Goal: Information Seeking & Learning: Check status

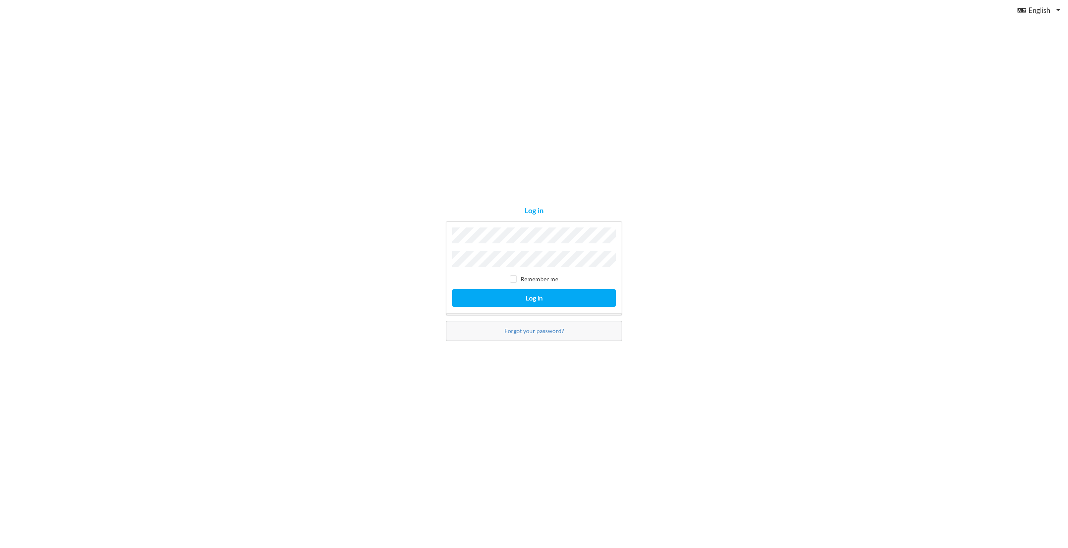
click at [480, 270] on div "Remember me Log in" at bounding box center [534, 268] width 176 height 94
click at [573, 302] on button "Log in" at bounding box center [533, 297] width 163 height 17
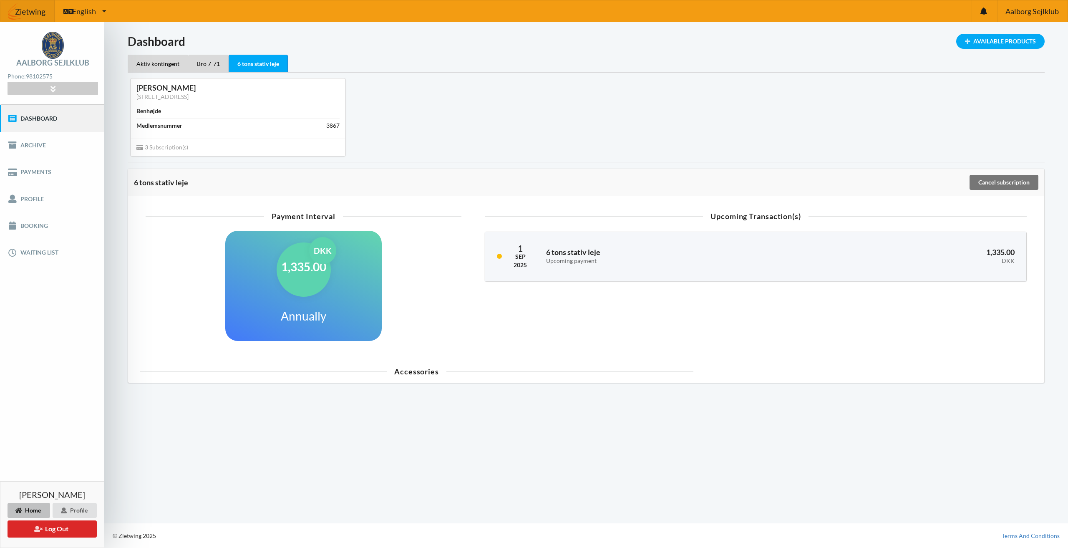
click at [491, 159] on div "[PERSON_NAME] [STREET_ADDRESS] Benhøjde Medlemsnummer 3867 3 Subscription(s)" at bounding box center [586, 117] width 928 height 89
click at [218, 63] on div "Bro 7-71" at bounding box center [208, 64] width 40 height 18
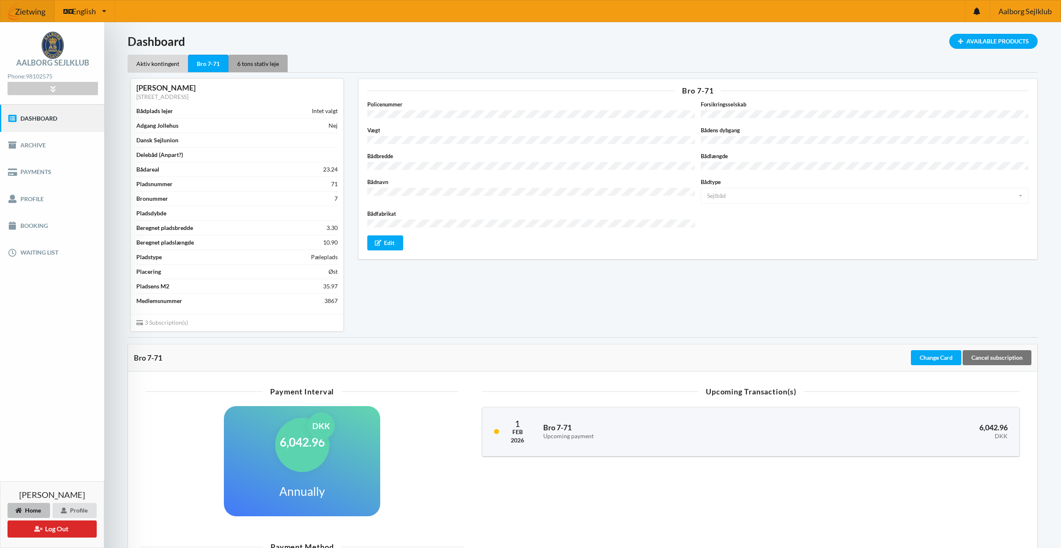
click at [242, 62] on div "6 tons stativ leje" at bounding box center [258, 64] width 59 height 18
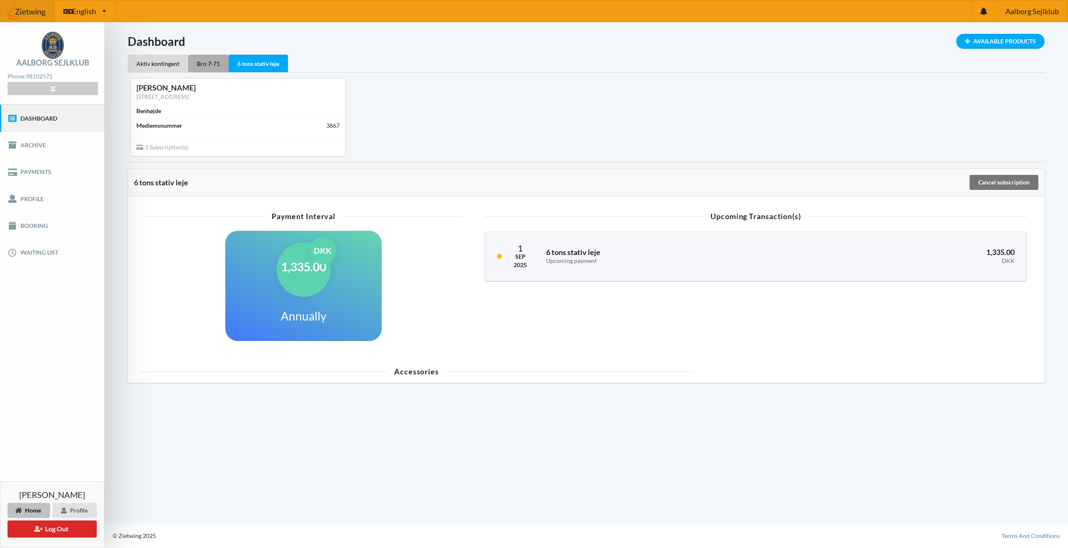
click at [222, 63] on div "Bro 7-71" at bounding box center [208, 64] width 40 height 18
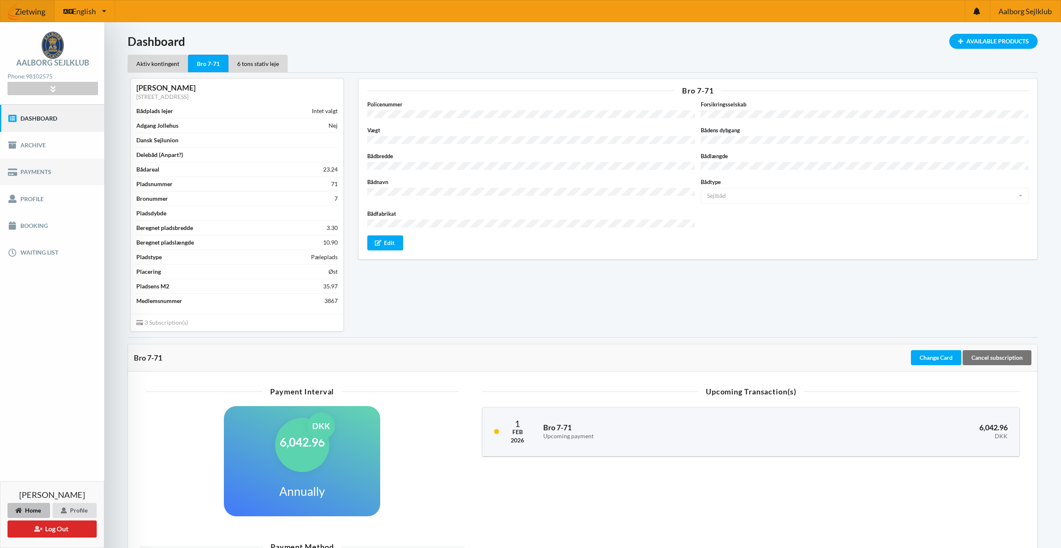
click at [57, 175] on link "Payments" at bounding box center [52, 171] width 104 height 27
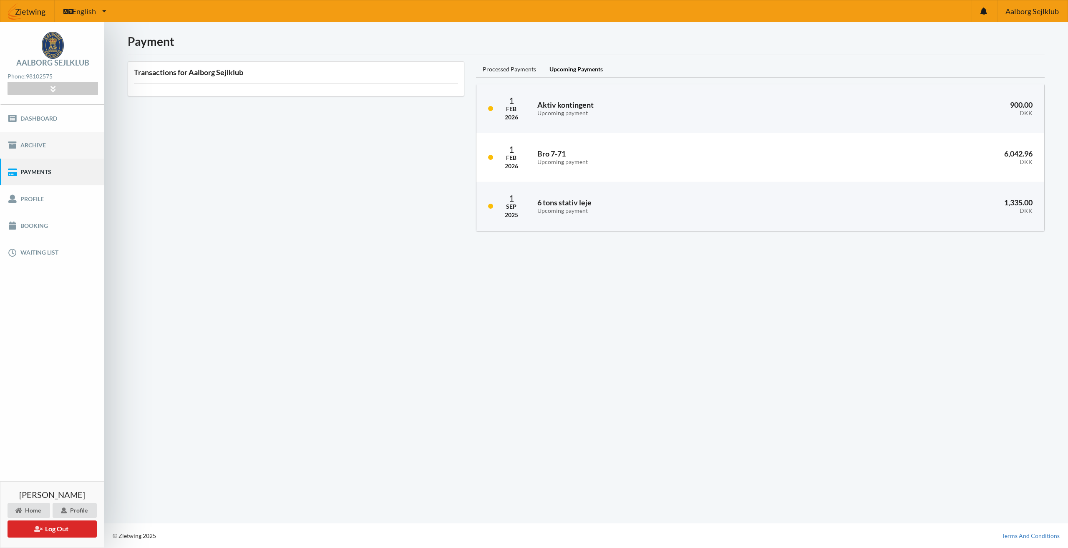
click at [36, 149] on link "Archive" at bounding box center [52, 145] width 104 height 27
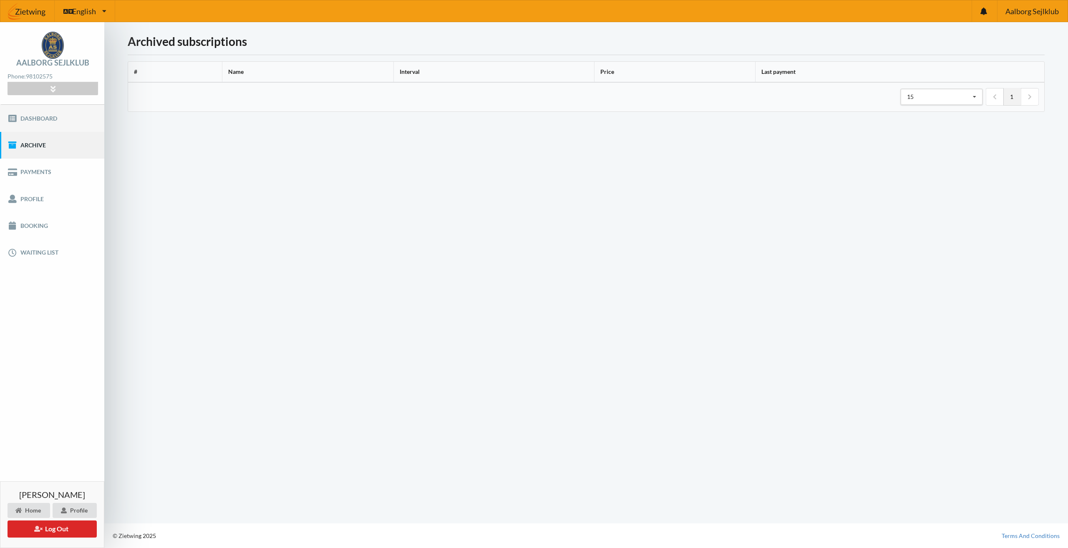
click at [30, 124] on link "Dashboard" at bounding box center [52, 118] width 104 height 27
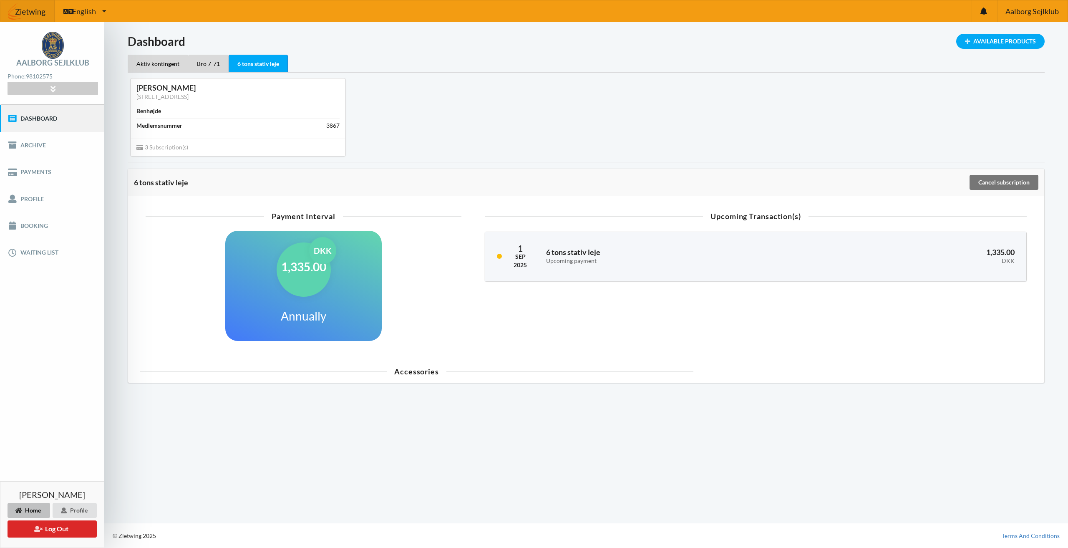
click at [185, 152] on div "3 Subscription(s)" at bounding box center [238, 147] width 215 height 18
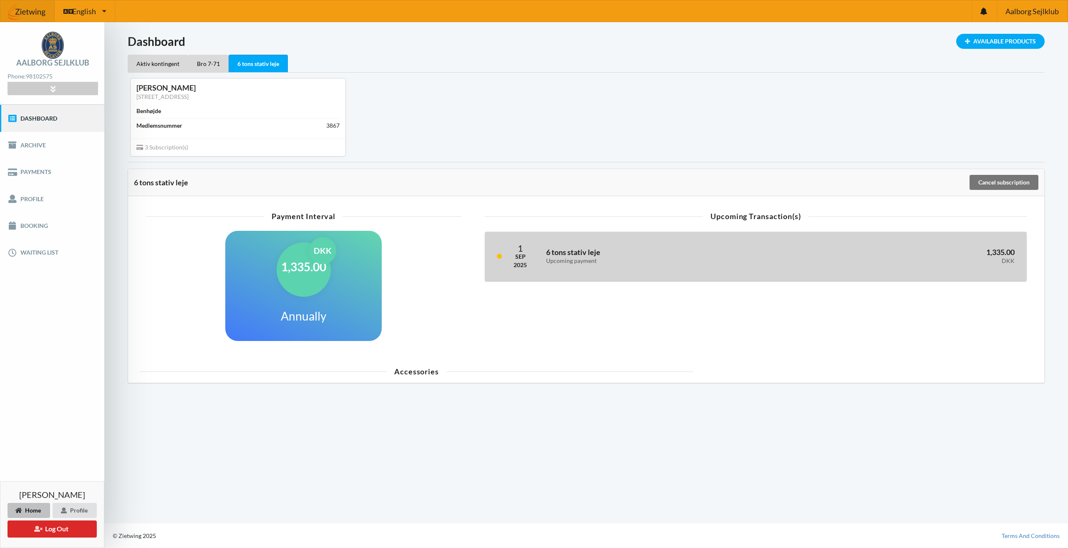
click at [697, 262] on div "Upcoming payment" at bounding box center [666, 260] width 241 height 7
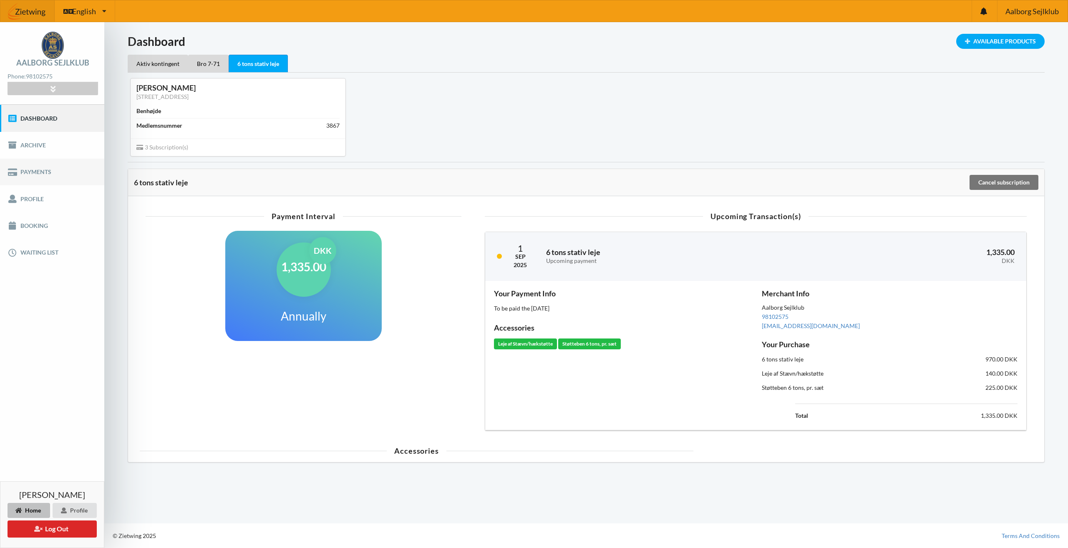
click at [47, 166] on link "Payments" at bounding box center [52, 171] width 104 height 27
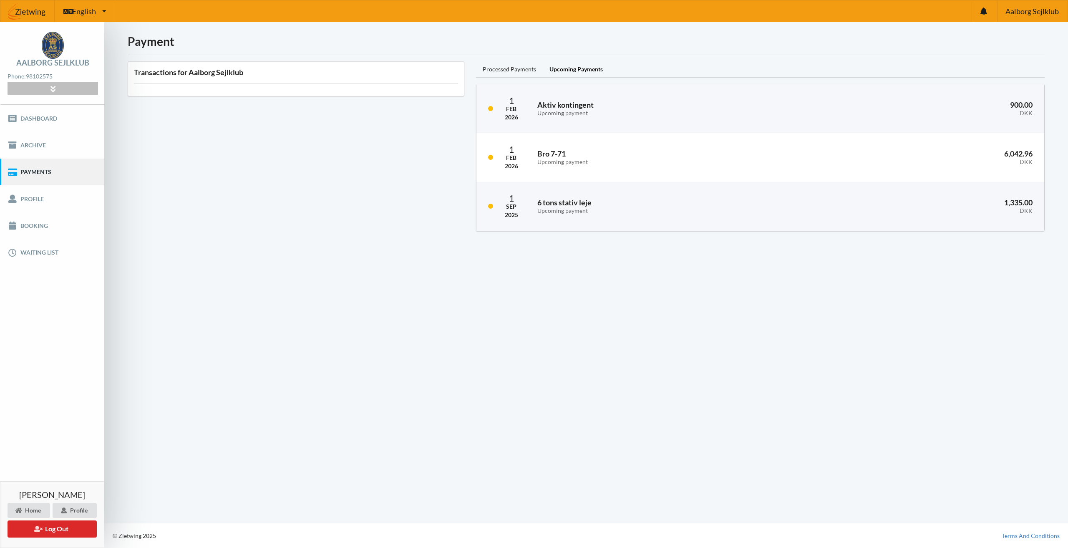
click at [74, 88] on div at bounding box center [53, 88] width 90 height 13
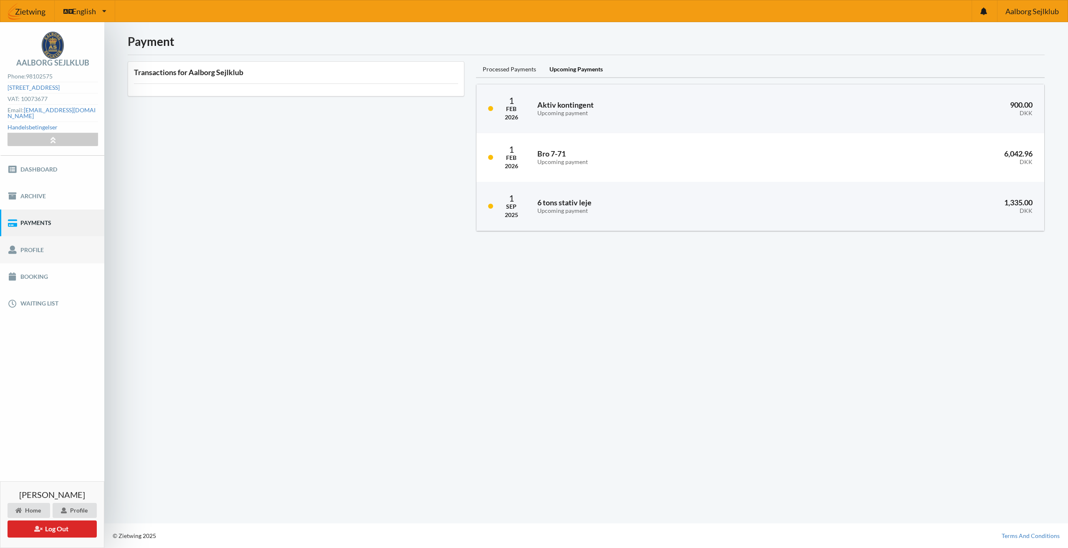
click at [50, 241] on link "Profile" at bounding box center [52, 249] width 104 height 27
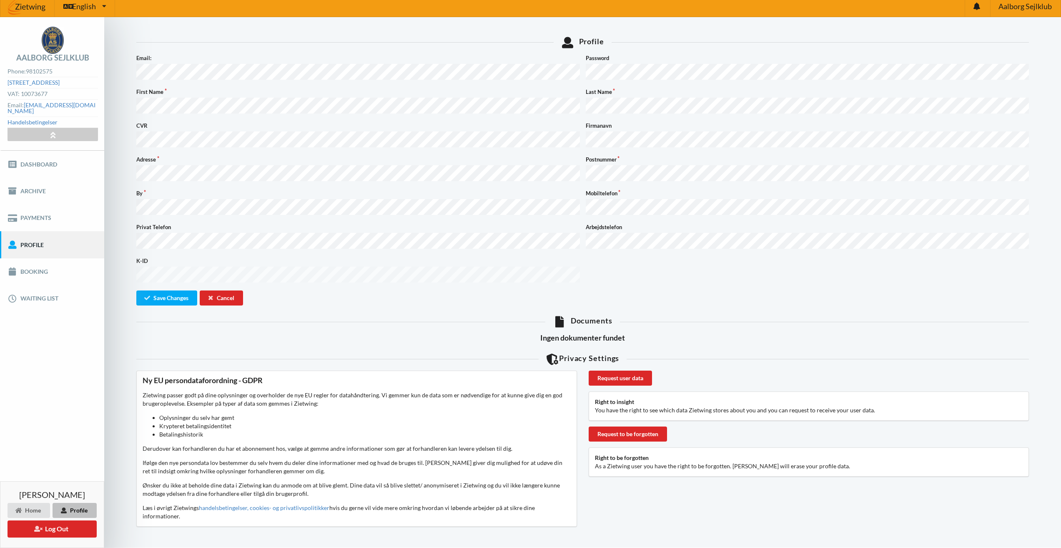
scroll to position [6, 0]
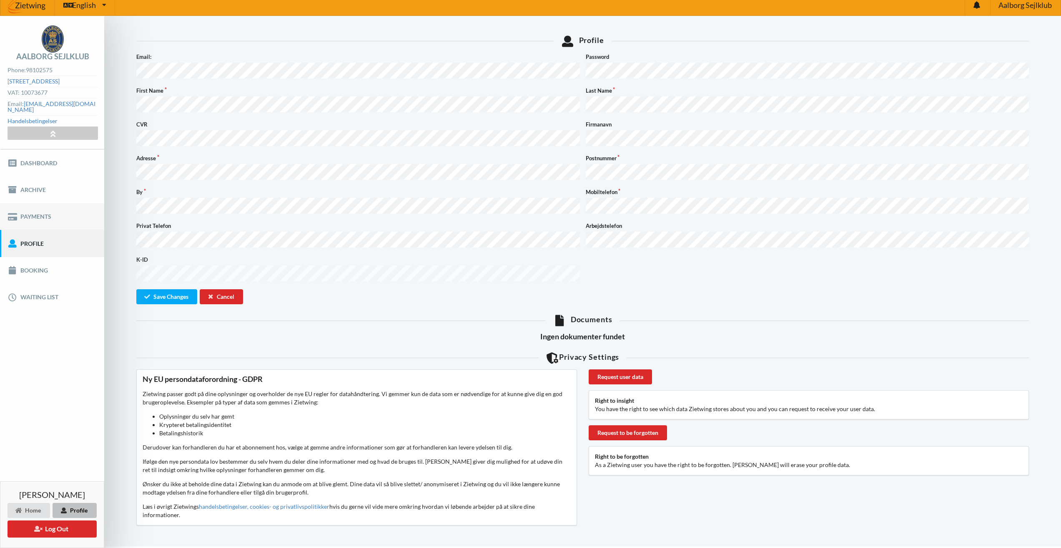
click at [49, 216] on link "Payments" at bounding box center [52, 216] width 104 height 27
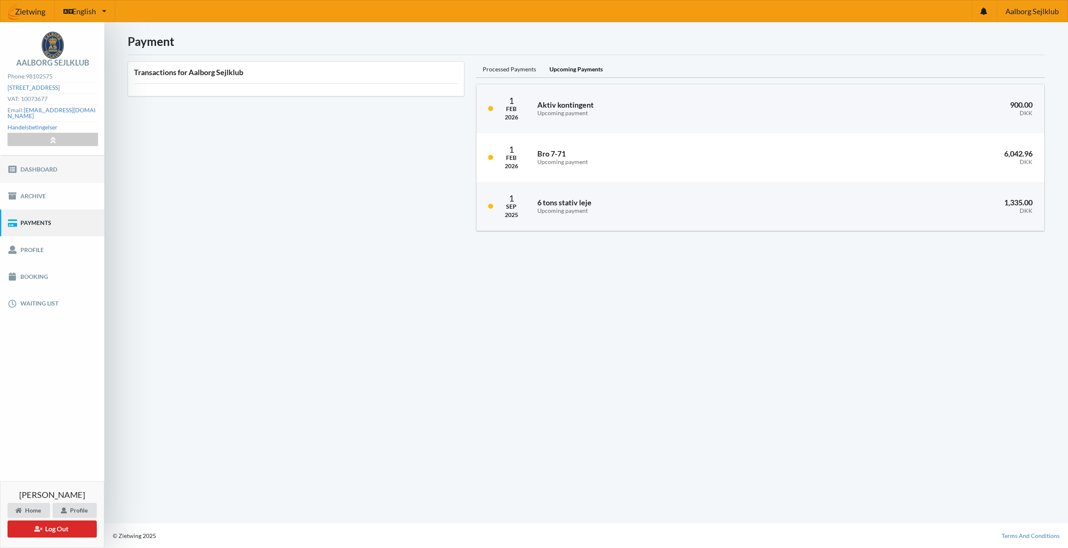
click at [35, 167] on link "Dashboard" at bounding box center [52, 169] width 104 height 27
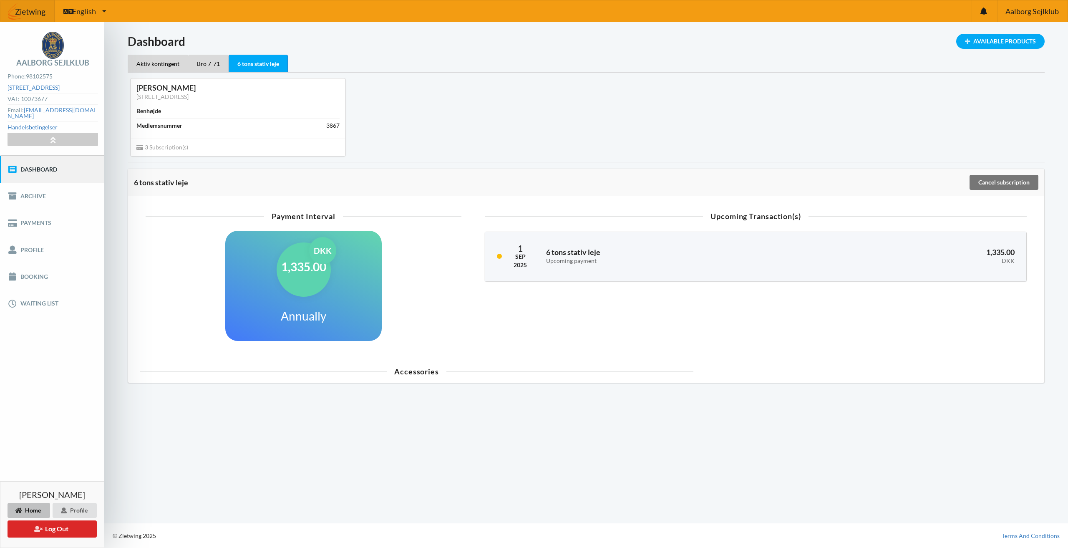
click at [291, 259] on h1 "1,335.00" at bounding box center [303, 266] width 45 height 15
click at [354, 204] on div "Payment Interval 1,335.00 DKK Annually Upcoming Transaction(s) [DATE] 6 tons st…" at bounding box center [586, 282] width 904 height 161
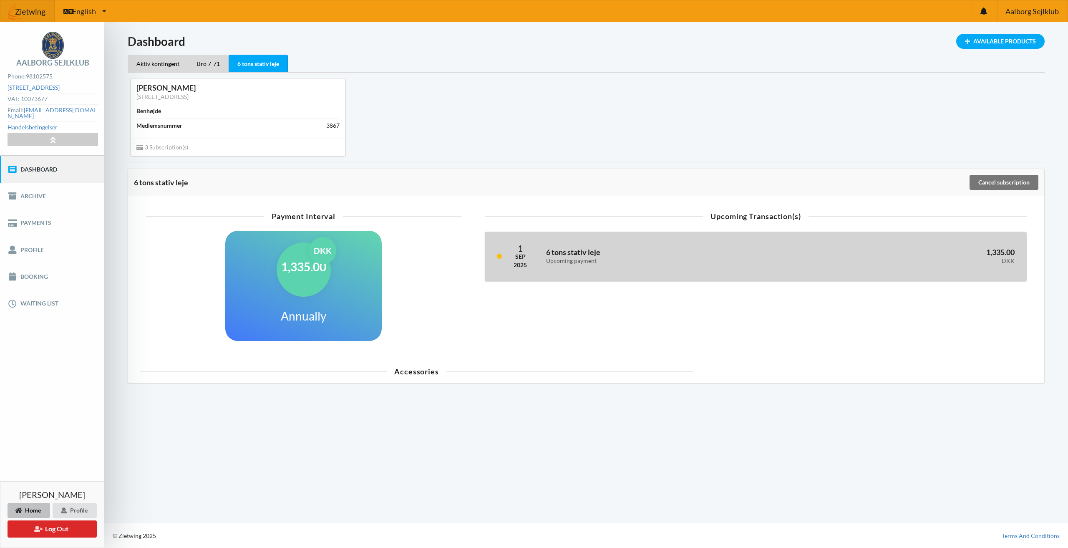
click at [775, 252] on h3 "6 tons stativ leje Upcoming payment" at bounding box center [666, 255] width 241 height 17
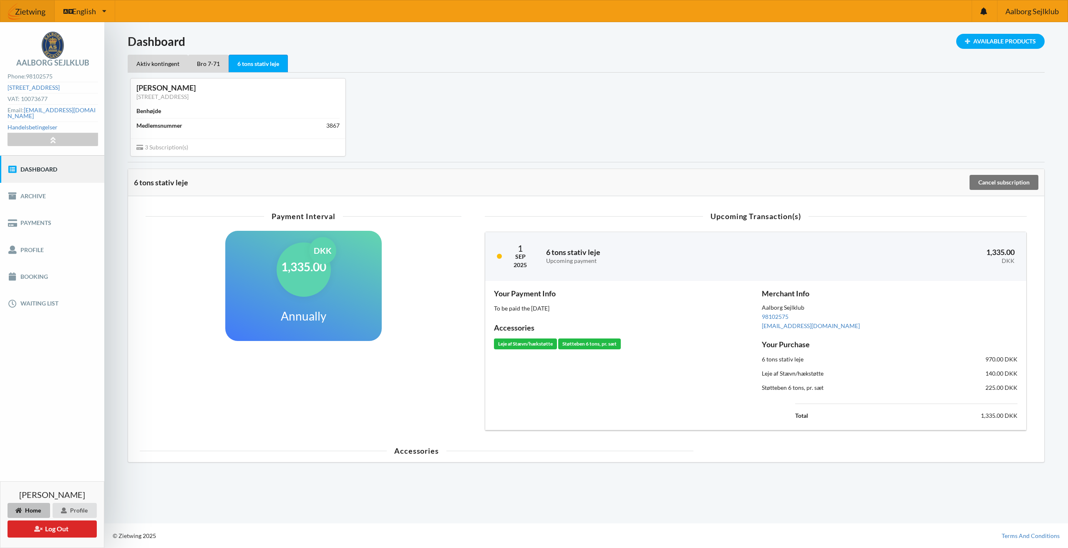
click at [1000, 419] on td "1,335.00 DKK" at bounding box center [938, 415] width 157 height 11
click at [206, 149] on div "3 Subscription(s)" at bounding box center [238, 147] width 215 height 18
click at [177, 128] on div "Medlemsnummer" at bounding box center [159, 125] width 46 height 8
click at [176, 128] on div "Medlemsnummer" at bounding box center [159, 125] width 46 height 8
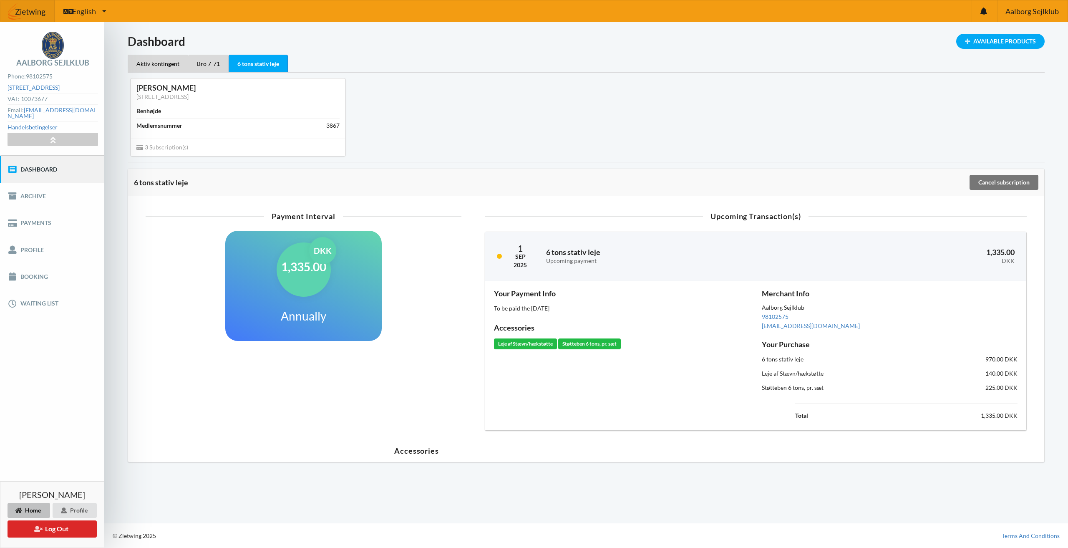
click at [153, 110] on div "Benhøjde" at bounding box center [148, 111] width 25 height 8
click at [180, 107] on div "Benhøjde" at bounding box center [237, 111] width 203 height 14
click at [201, 65] on div "Bro 7-71" at bounding box center [208, 64] width 40 height 18
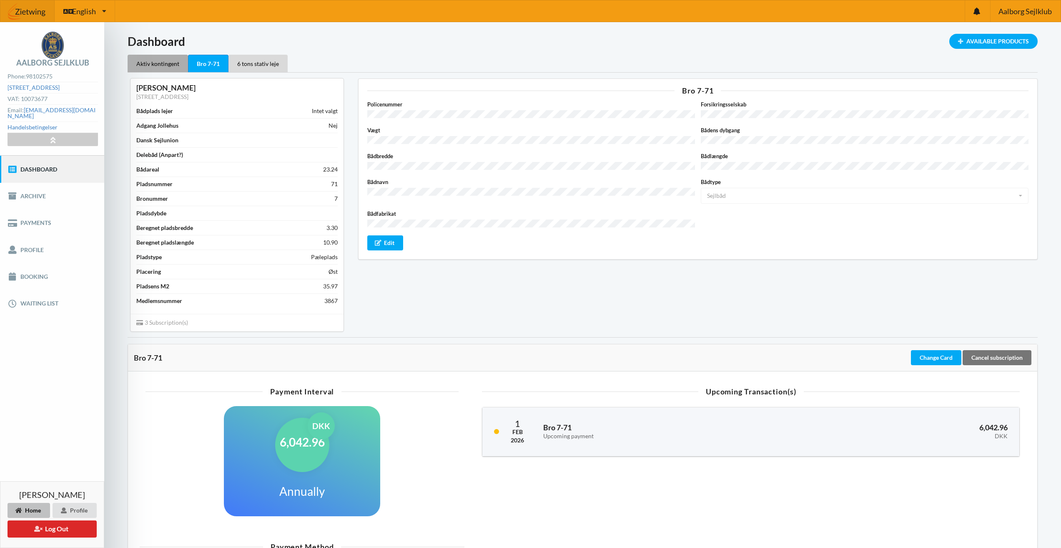
click at [170, 63] on div "Aktiv kontingent" at bounding box center [158, 64] width 60 height 18
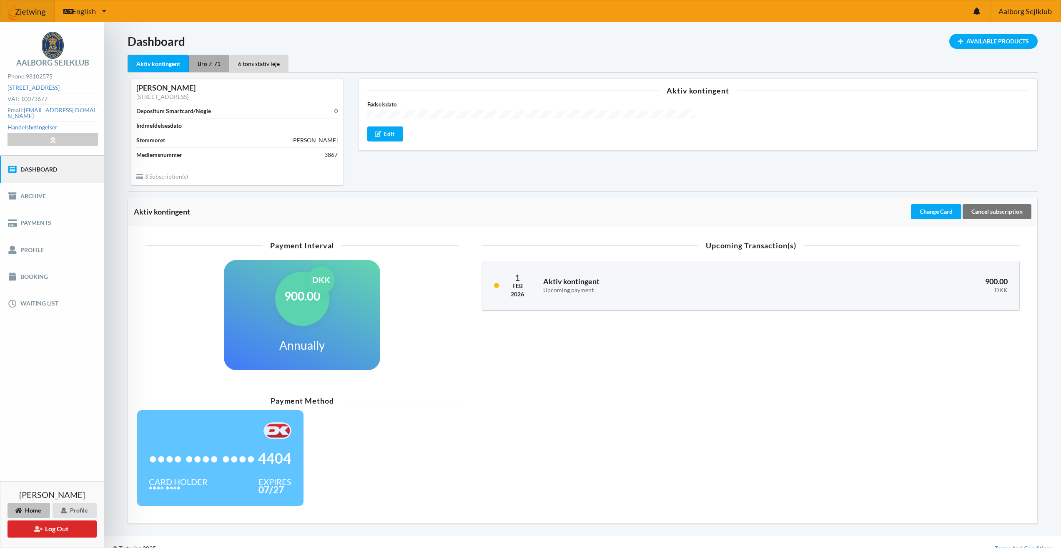
click at [199, 61] on div "Bro 7-71" at bounding box center [209, 64] width 40 height 18
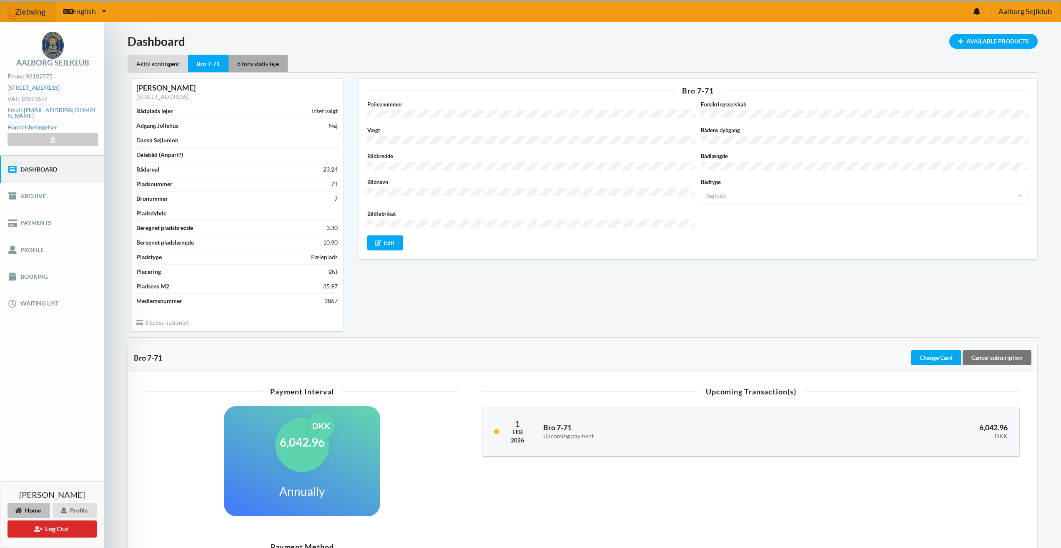
click at [240, 63] on div "6 tons stativ leje" at bounding box center [258, 64] width 59 height 18
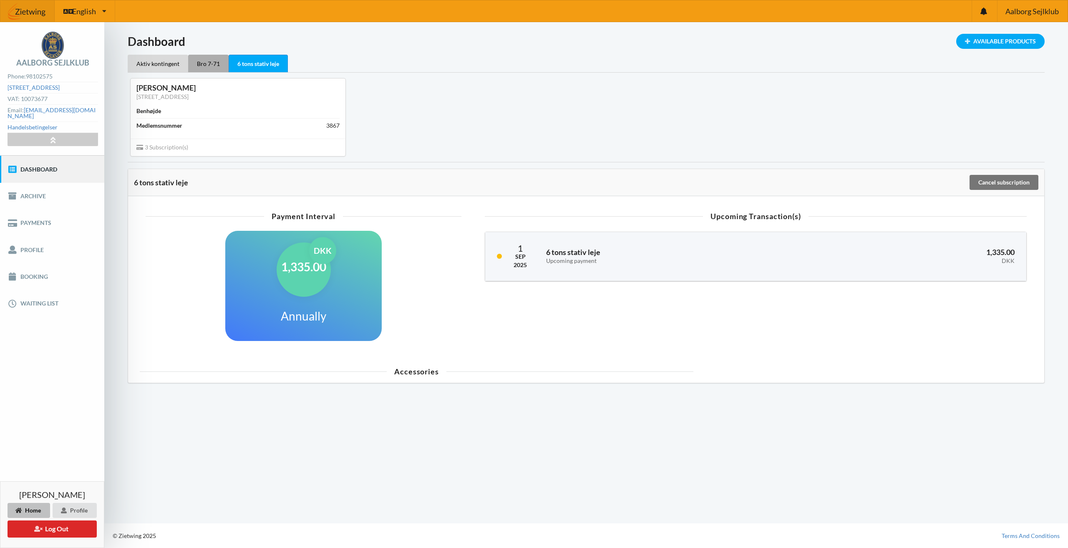
click at [212, 63] on div "Bro 7-71" at bounding box center [208, 64] width 40 height 18
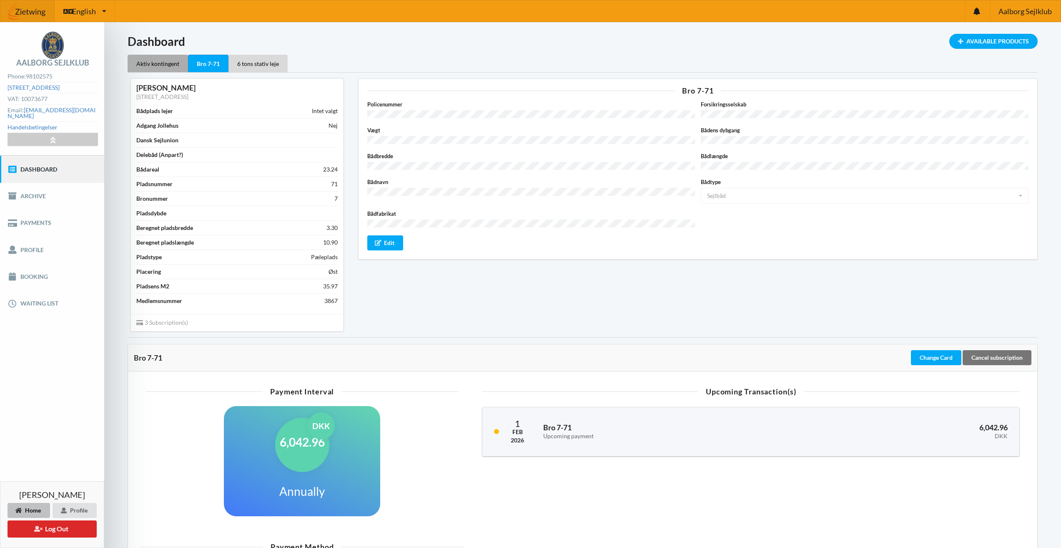
click at [181, 61] on div "Aktiv kontingent" at bounding box center [158, 64] width 60 height 18
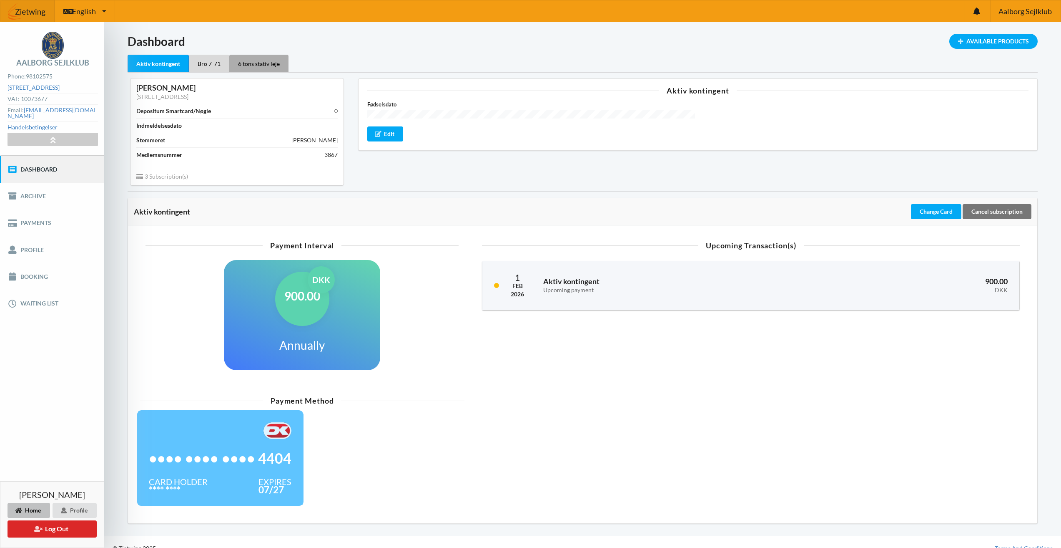
click at [264, 63] on div "6 tons stativ leje" at bounding box center [258, 64] width 59 height 18
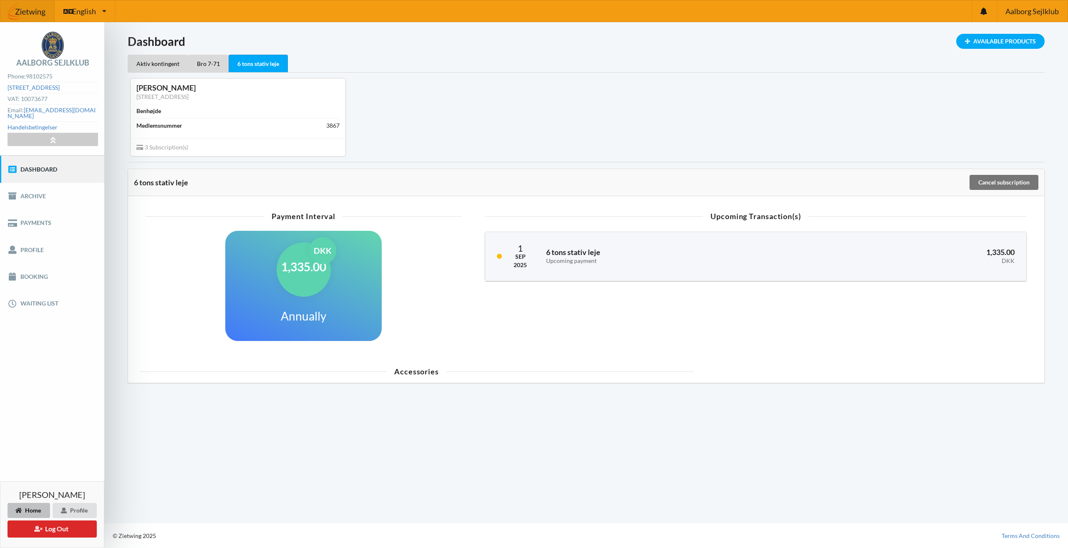
click at [170, 147] on span "3 Subscription(s)" at bounding box center [162, 146] width 52 height 7
click at [172, 129] on div "Medlemsnummer" at bounding box center [159, 125] width 46 height 8
click at [325, 306] on div "Annually" at bounding box center [303, 315] width 57 height 27
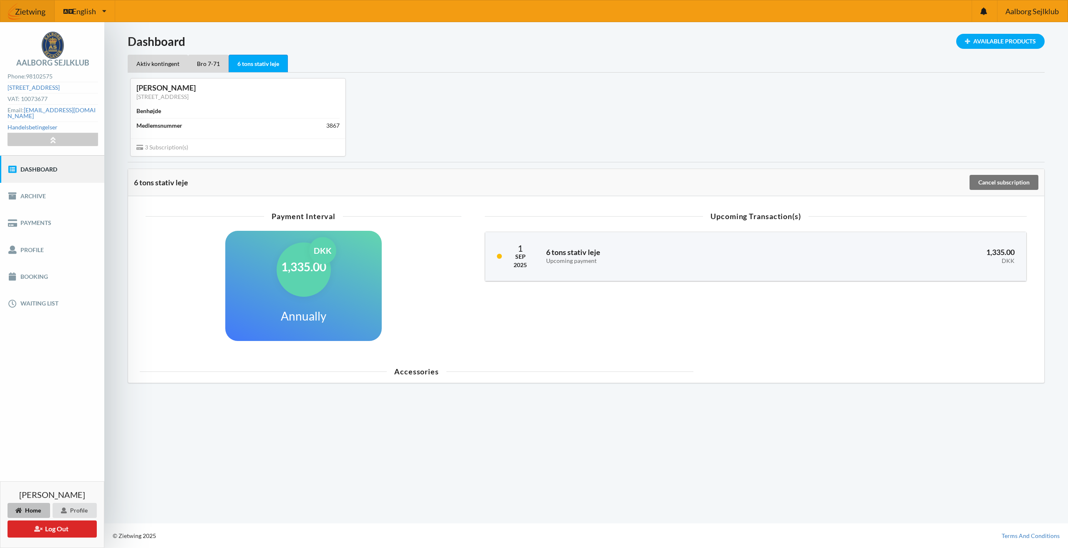
click at [325, 306] on div "Annually" at bounding box center [303, 315] width 57 height 27
click at [415, 378] on div "Payment Interval 1,335.00 DKK Annually Upcoming Transaction(s) [DATE] 6 tons st…" at bounding box center [586, 289] width 916 height 186
click at [416, 378] on div "Payment Interval 1,335.00 DKK Annually Upcoming Transaction(s) [DATE] 6 tons st…" at bounding box center [586, 289] width 916 height 186
click at [987, 45] on div "Available Products" at bounding box center [1000, 41] width 88 height 15
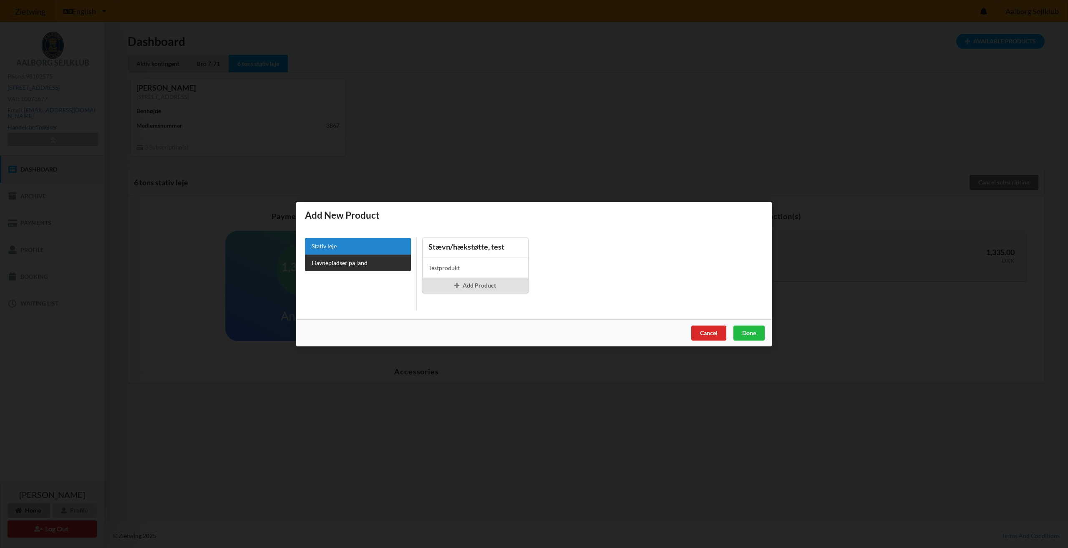
click at [345, 267] on link "Havnepladser på land" at bounding box center [358, 262] width 106 height 17
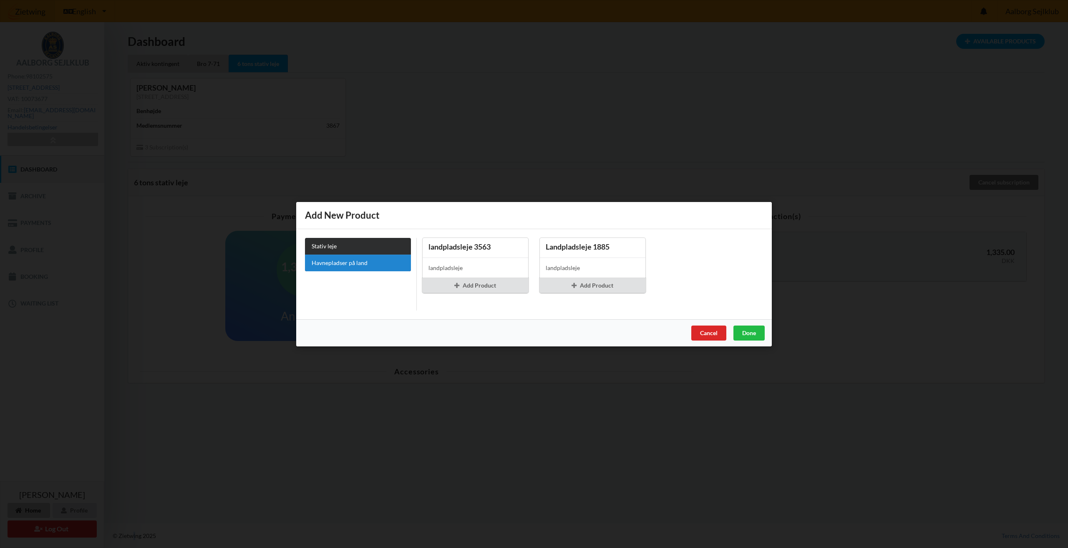
click at [342, 248] on link "Stativ leje" at bounding box center [358, 245] width 106 height 17
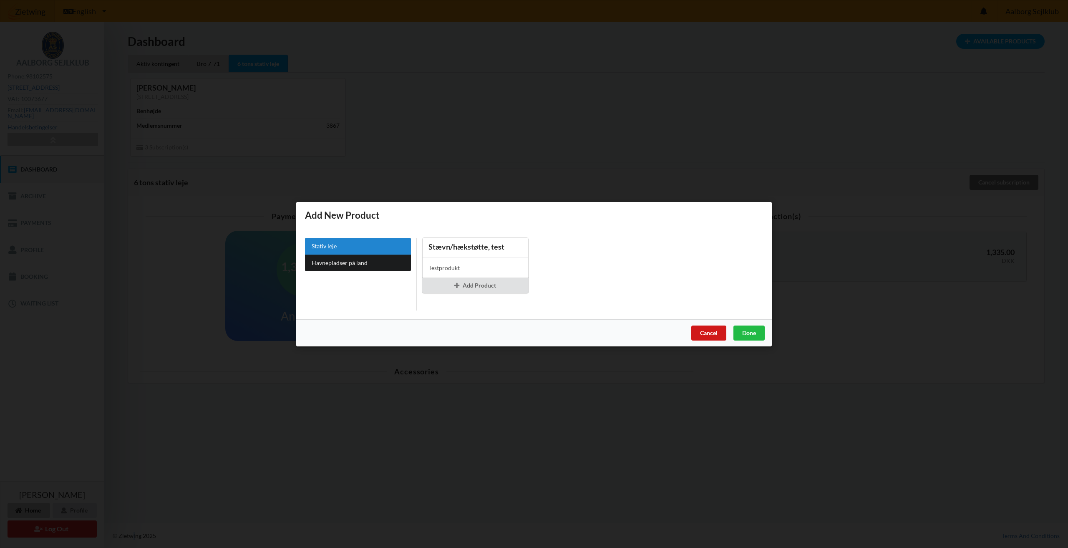
click at [702, 338] on div "Cancel" at bounding box center [708, 332] width 35 height 15
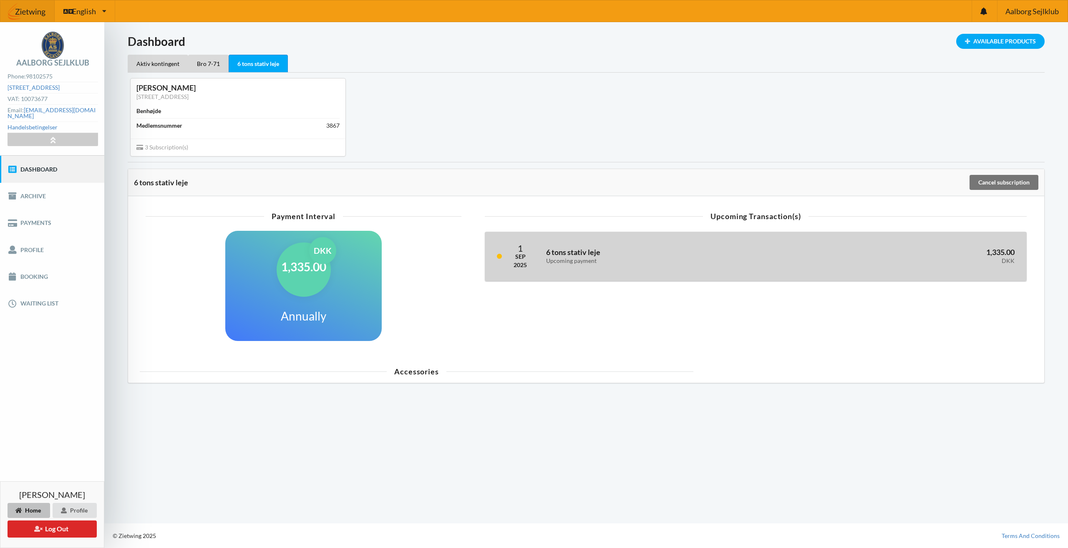
click at [1011, 238] on div "[DATE] 6 tons stativ leje Upcoming payment 1,335.00 DKK" at bounding box center [755, 256] width 541 height 49
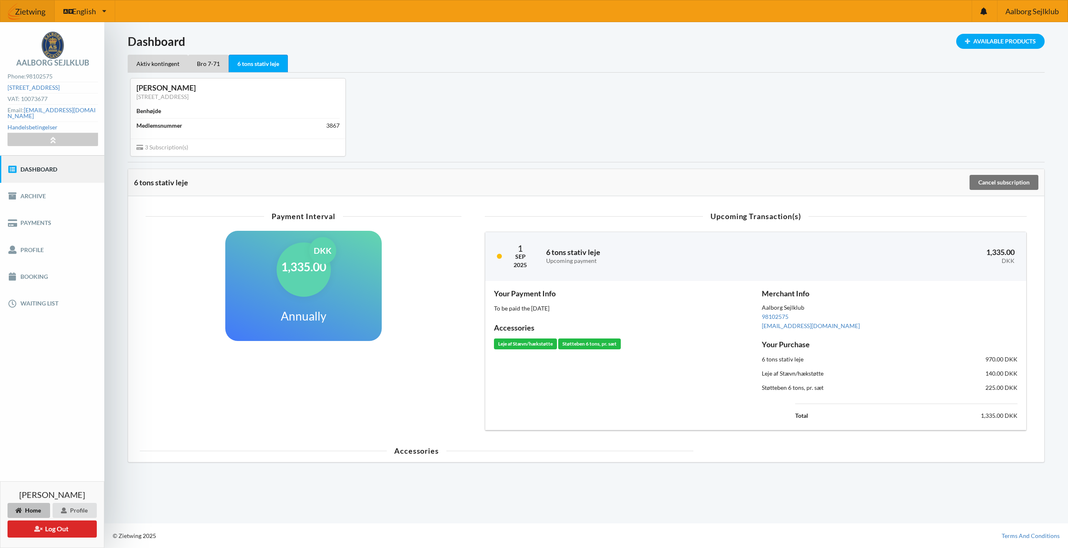
click at [610, 344] on div "Støtteben 6 tons, pr. sæt" at bounding box center [589, 343] width 63 height 11
click at [533, 343] on div "Leje af Stævn/hækstøtte" at bounding box center [525, 343] width 63 height 11
click at [427, 453] on div "Accessories" at bounding box center [416, 451] width 553 height 8
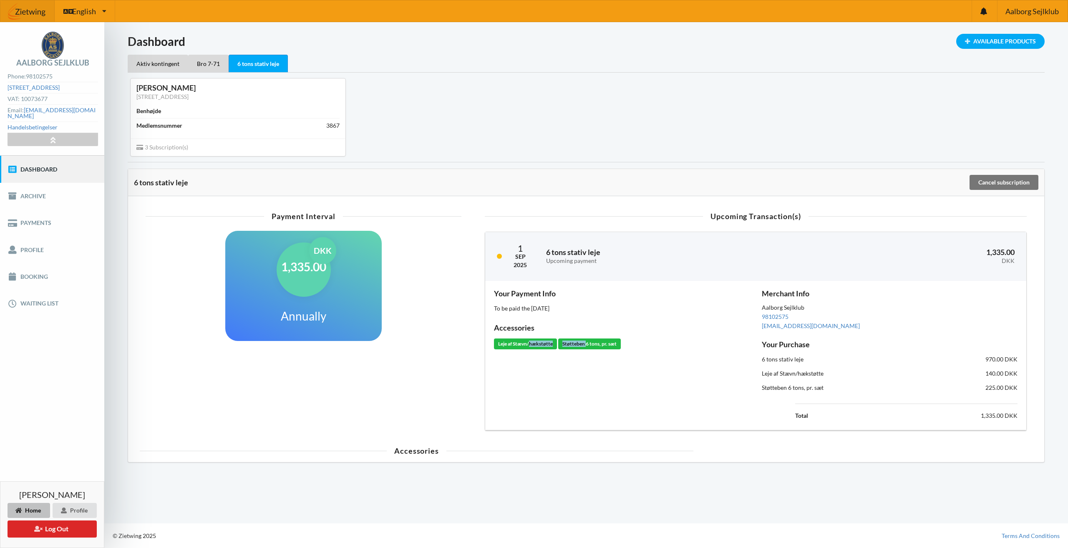
click at [427, 453] on div "Accessories" at bounding box center [416, 451] width 553 height 8
click at [307, 266] on h1 "1,335.00" at bounding box center [303, 266] width 45 height 15
click at [312, 248] on div "DKK" at bounding box center [322, 250] width 27 height 27
drag, startPoint x: 312, startPoint y: 248, endPoint x: 383, endPoint y: 249, distance: 71.3
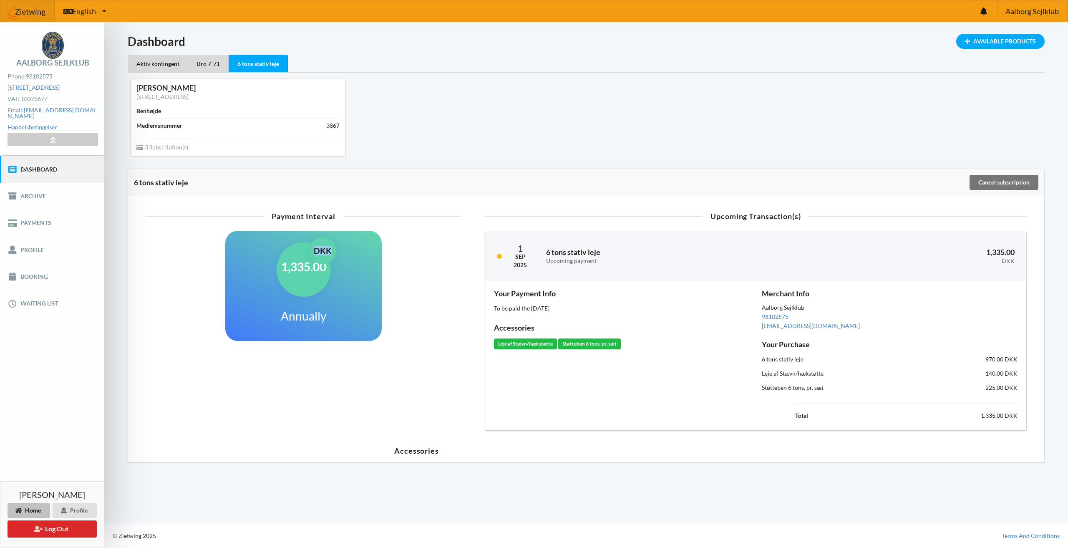
click at [315, 248] on div "DKK" at bounding box center [322, 250] width 27 height 27
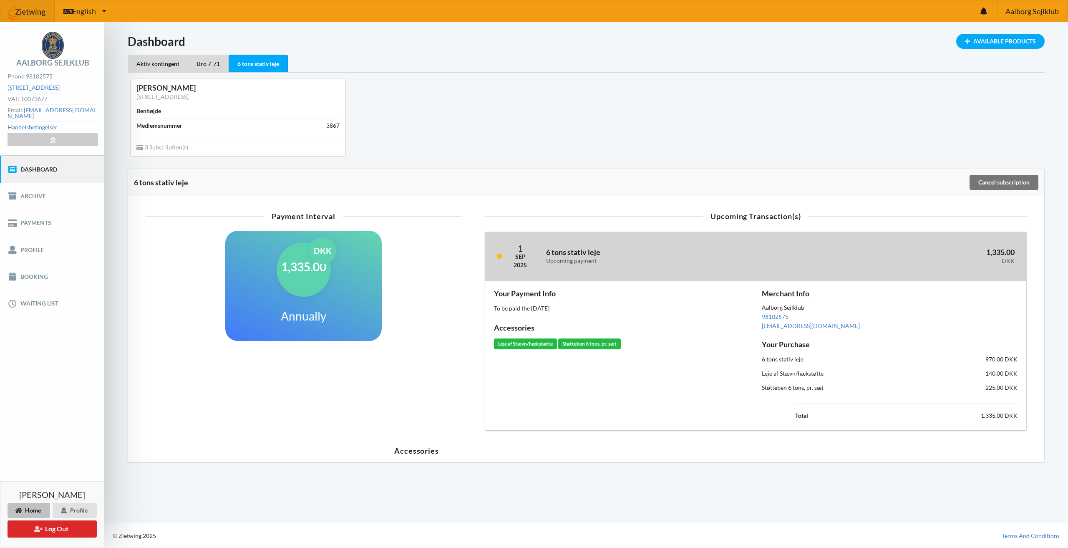
click at [513, 257] on div "[DATE] 6 tons stativ leje Upcoming payment 1,335.00 DKK" at bounding box center [755, 256] width 541 height 49
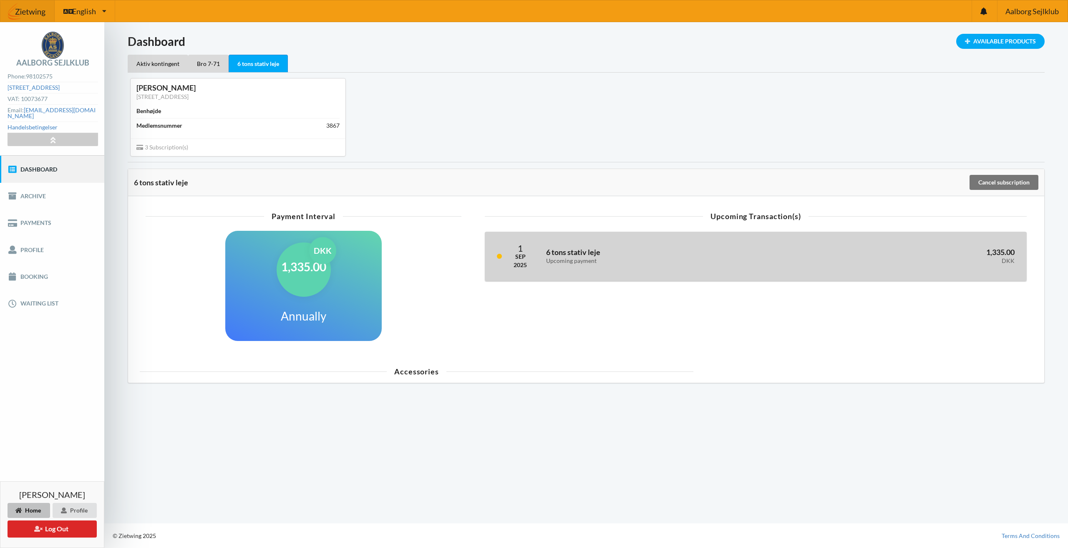
click at [521, 255] on div "Sep" at bounding box center [519, 256] width 13 height 8
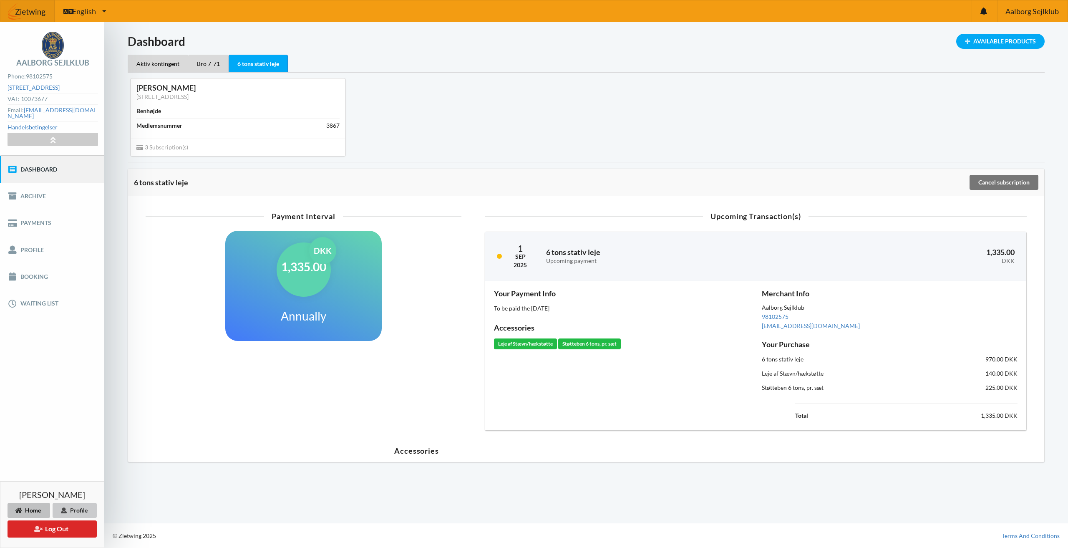
click at [83, 507] on div "Profile" at bounding box center [75, 510] width 44 height 15
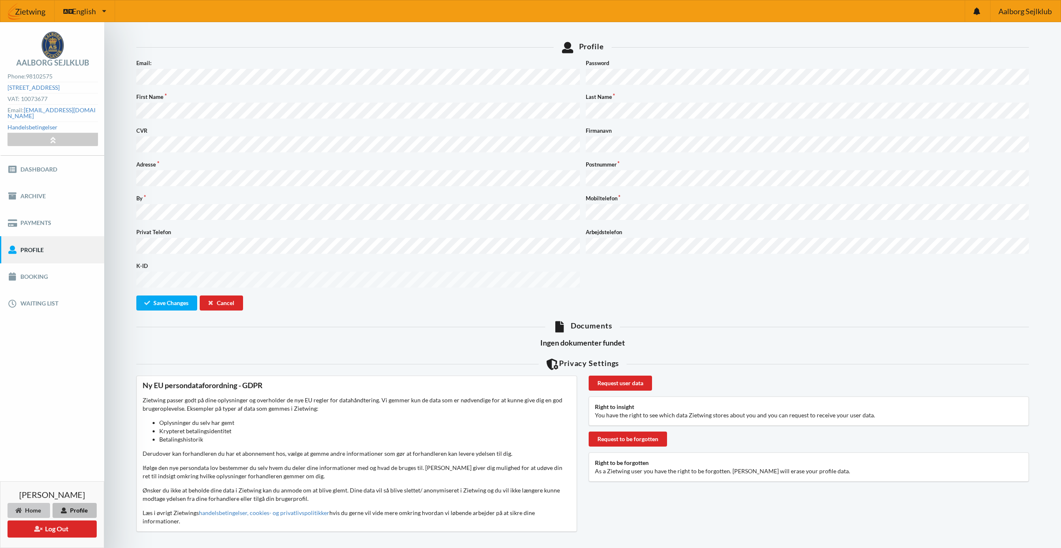
click at [44, 508] on div "Home" at bounding box center [29, 510] width 43 height 15
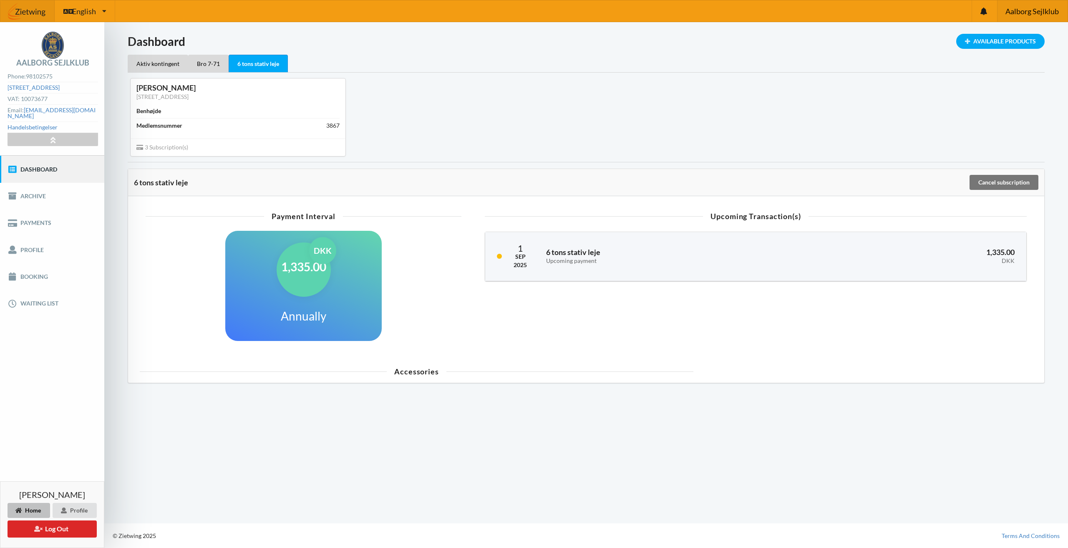
click at [1036, 14] on span "Aalborg Sejlklub" at bounding box center [1031, 12] width 53 height 8
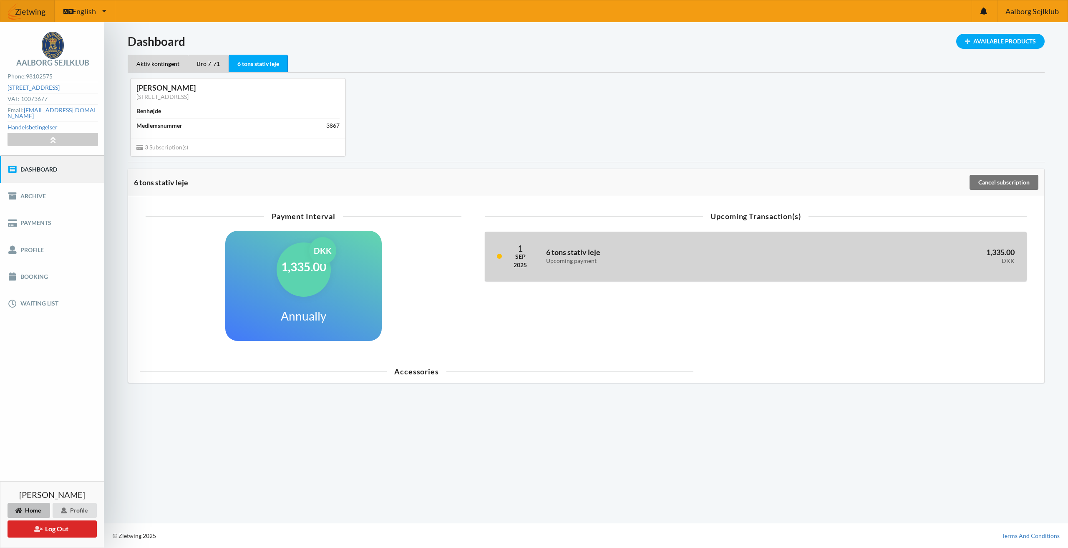
click at [599, 253] on h3 "6 tons stativ leje Upcoming payment" at bounding box center [666, 255] width 241 height 17
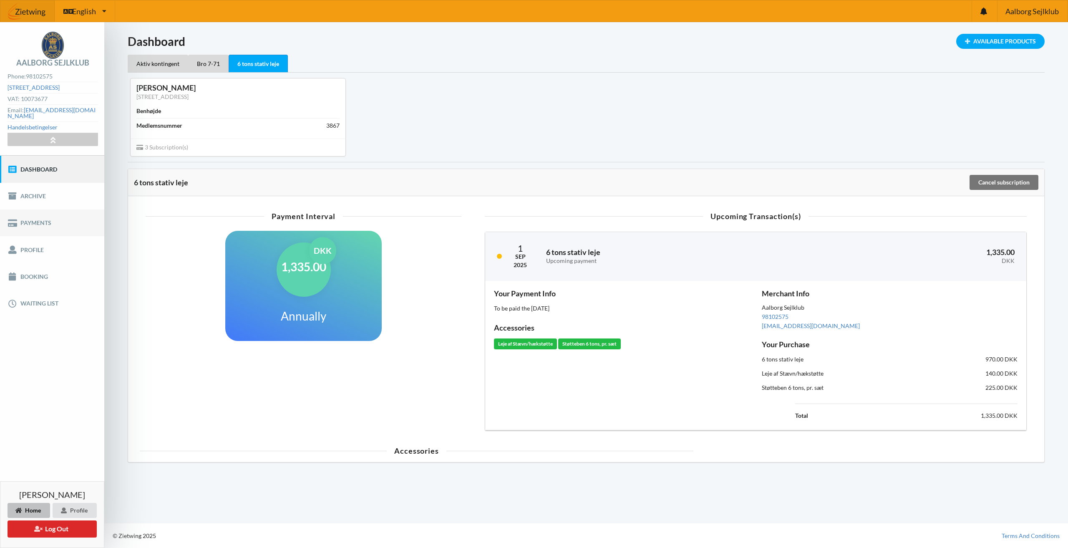
click at [22, 217] on link "Payments" at bounding box center [52, 222] width 104 height 27
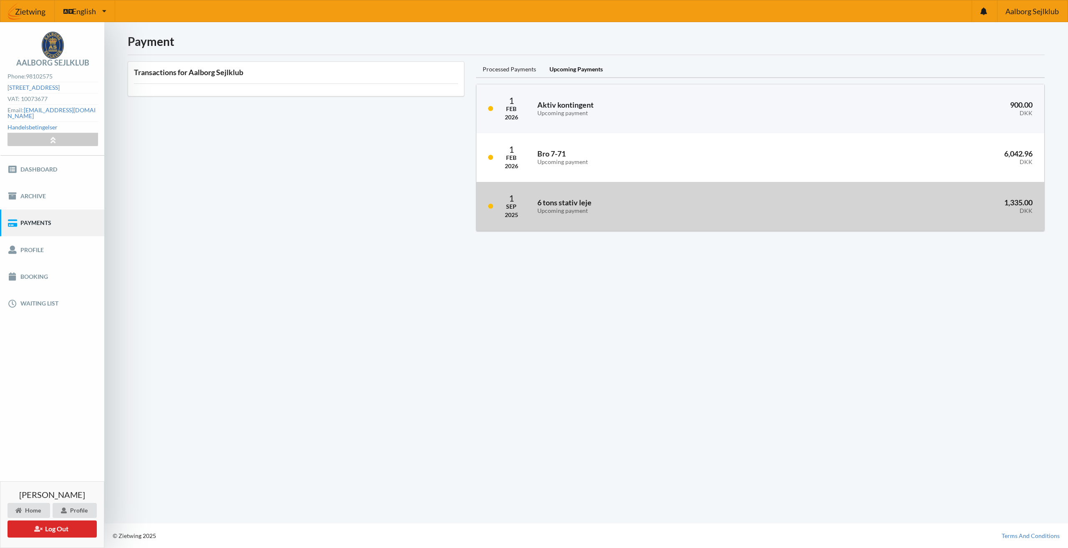
click at [575, 213] on div "Upcoming payment" at bounding box center [664, 210] width 255 height 7
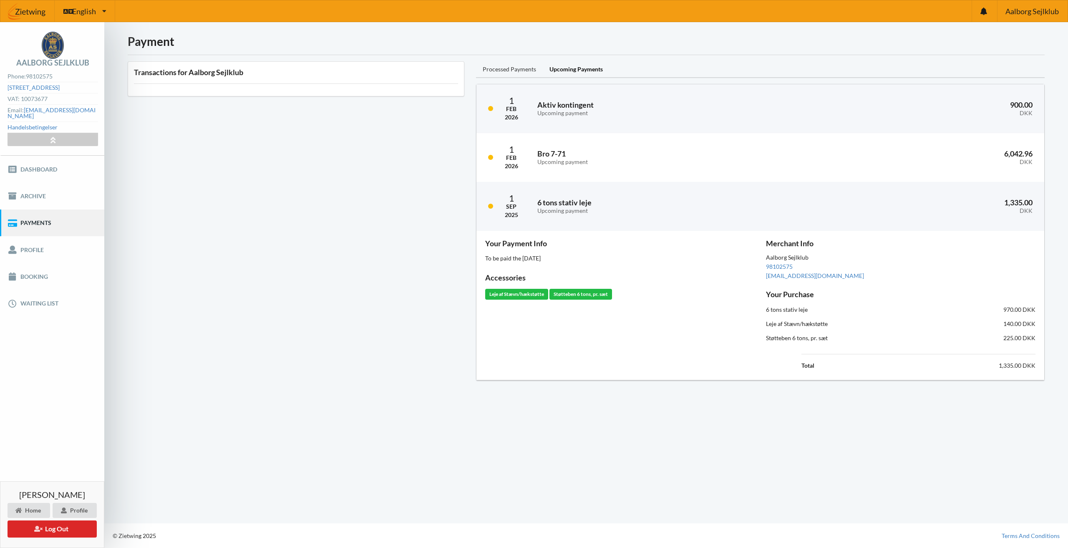
click at [515, 73] on div "Processed Payments" at bounding box center [509, 69] width 67 height 17
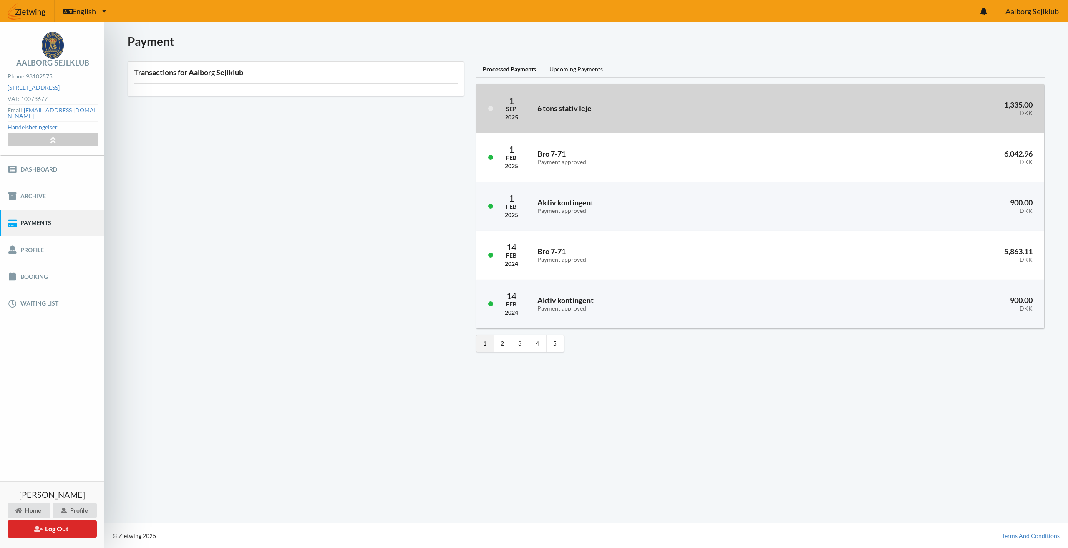
click at [585, 109] on h3 "6 tons stativ leje" at bounding box center [664, 108] width 255 height 10
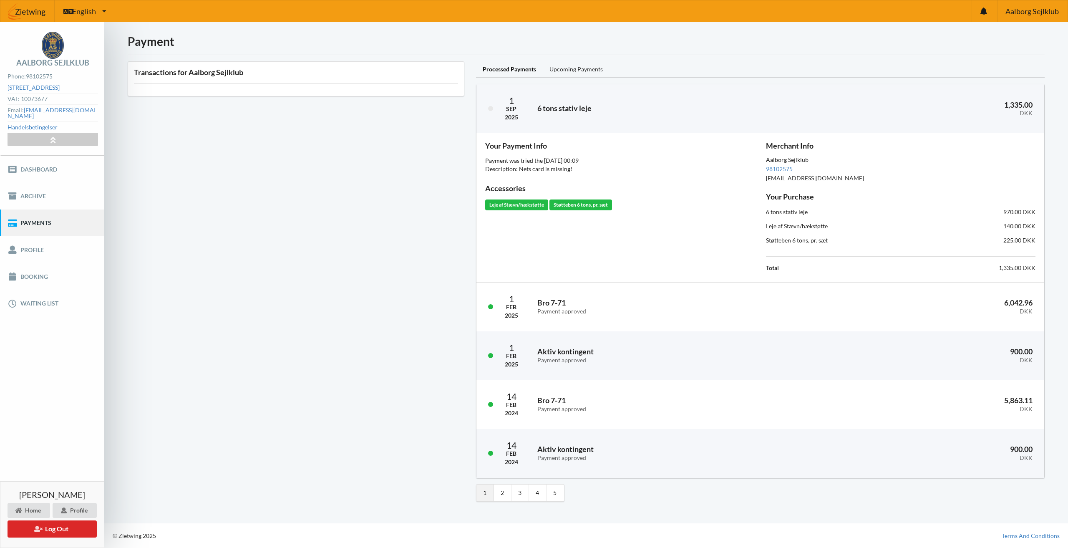
click at [572, 70] on div "Upcoming Payments" at bounding box center [576, 69] width 67 height 17
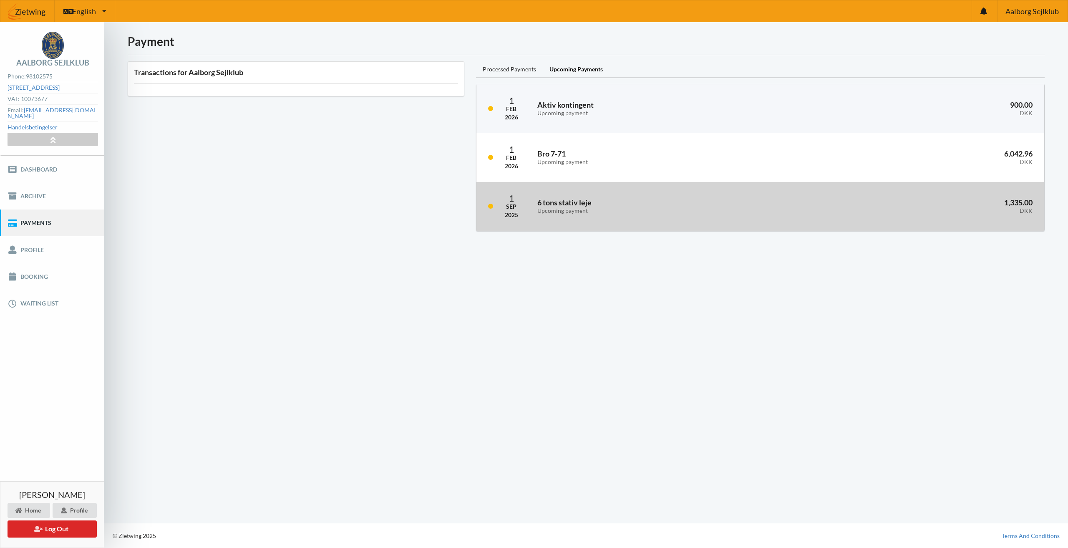
click at [624, 209] on div "Upcoming payment" at bounding box center [664, 210] width 255 height 7
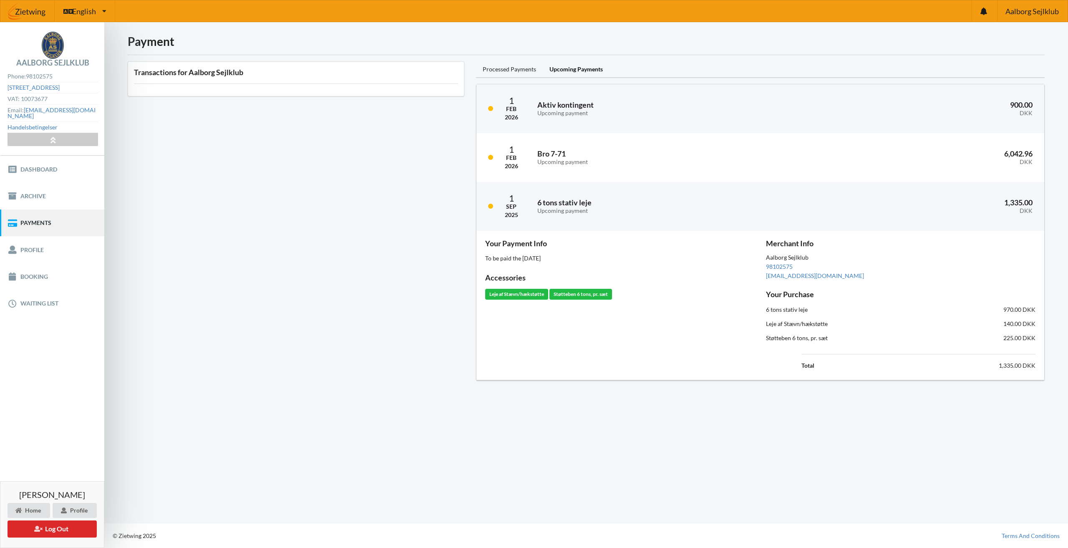
click at [826, 374] on div "Total 1,335.00 DKK" at bounding box center [918, 359] width 246 height 35
click at [56, 191] on link "Archive" at bounding box center [52, 196] width 104 height 27
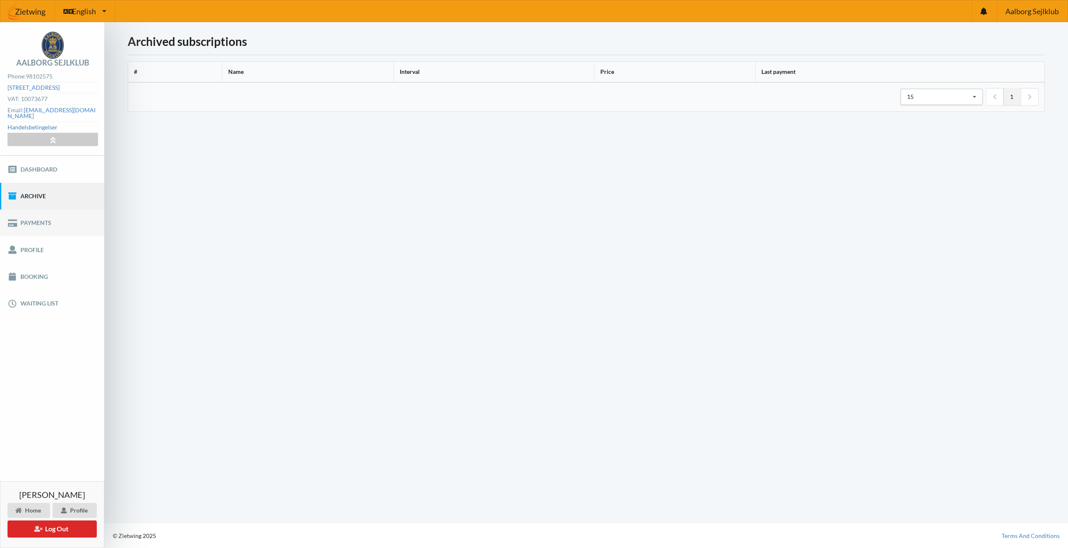
click at [50, 213] on link "Payments" at bounding box center [52, 222] width 104 height 27
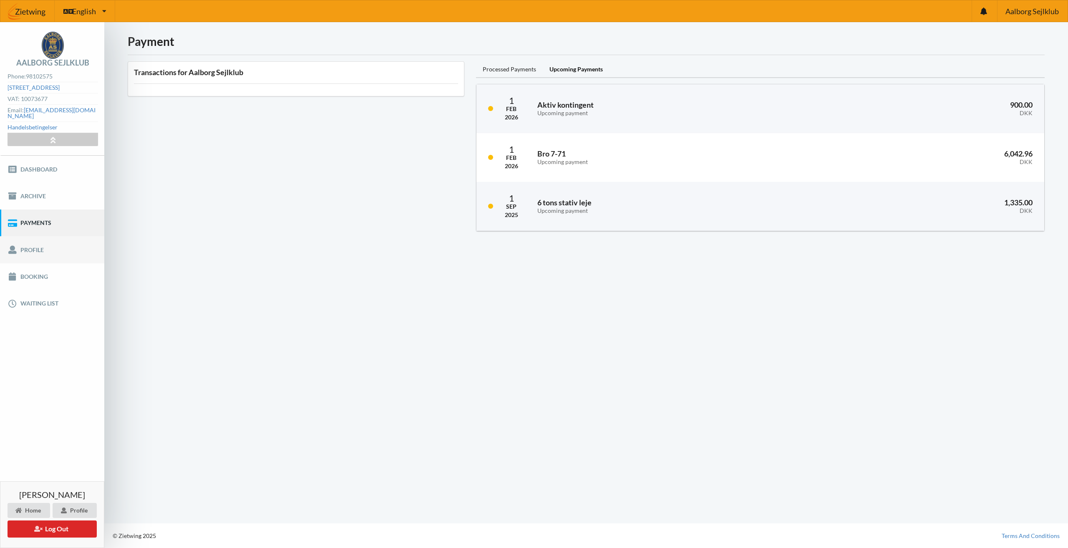
click at [45, 242] on link "Profile" at bounding box center [52, 249] width 104 height 27
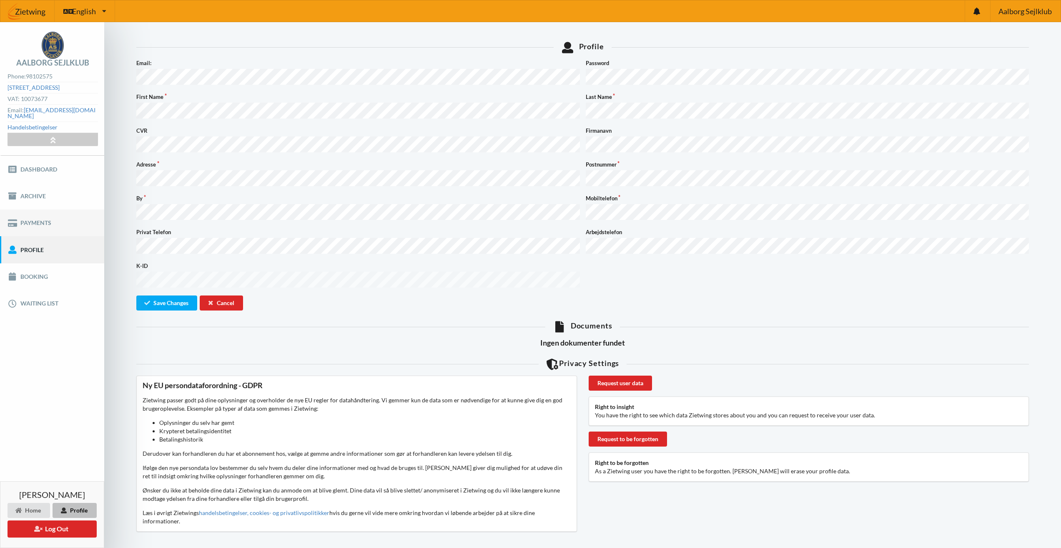
click at [35, 209] on link "Payments" at bounding box center [52, 222] width 104 height 27
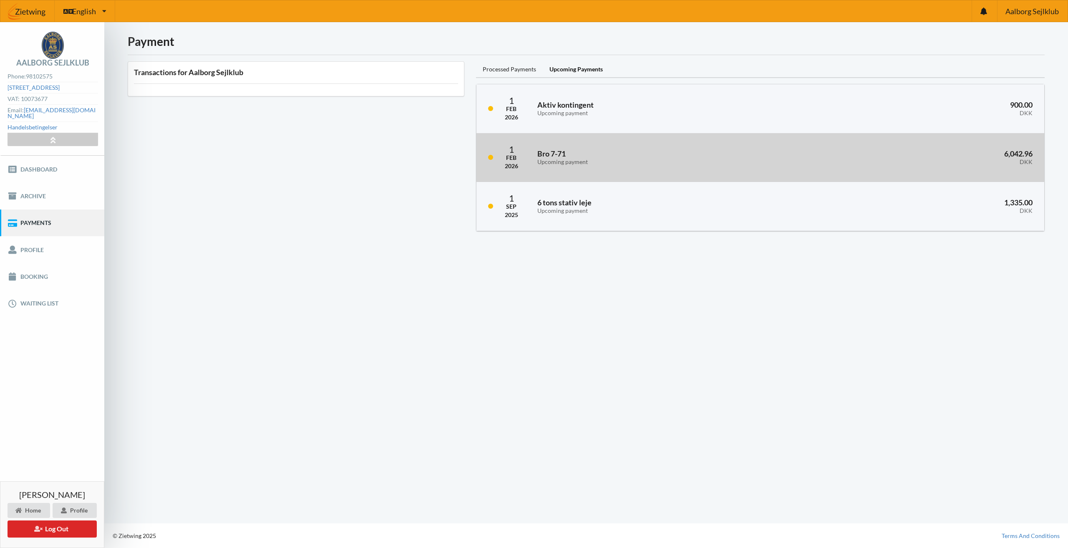
click at [634, 152] on h3 "Bro 7-71 Upcoming payment" at bounding box center [663, 157] width 253 height 17
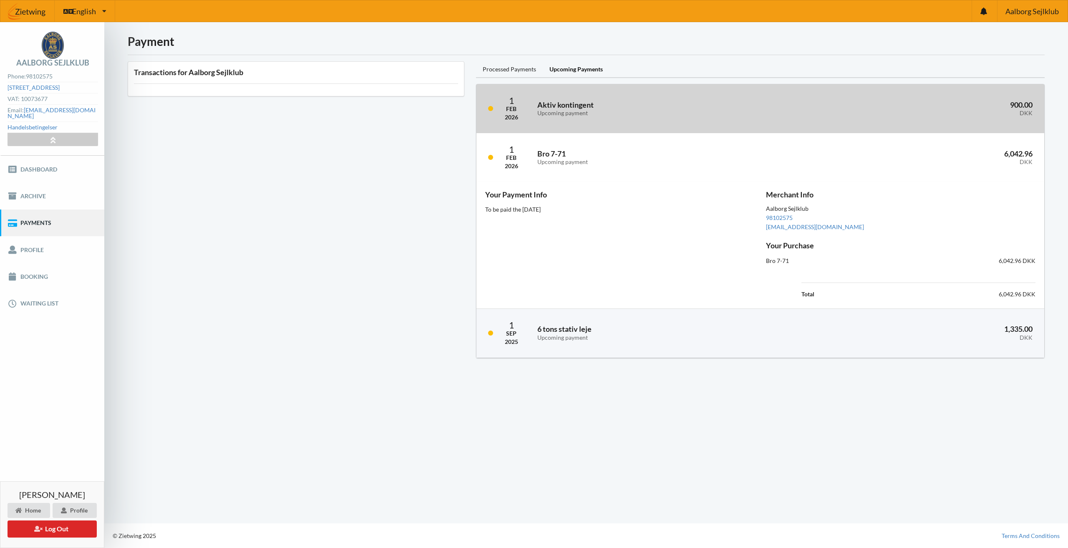
click at [620, 108] on h3 "Aktiv kontingent Upcoming payment" at bounding box center [666, 108] width 259 height 17
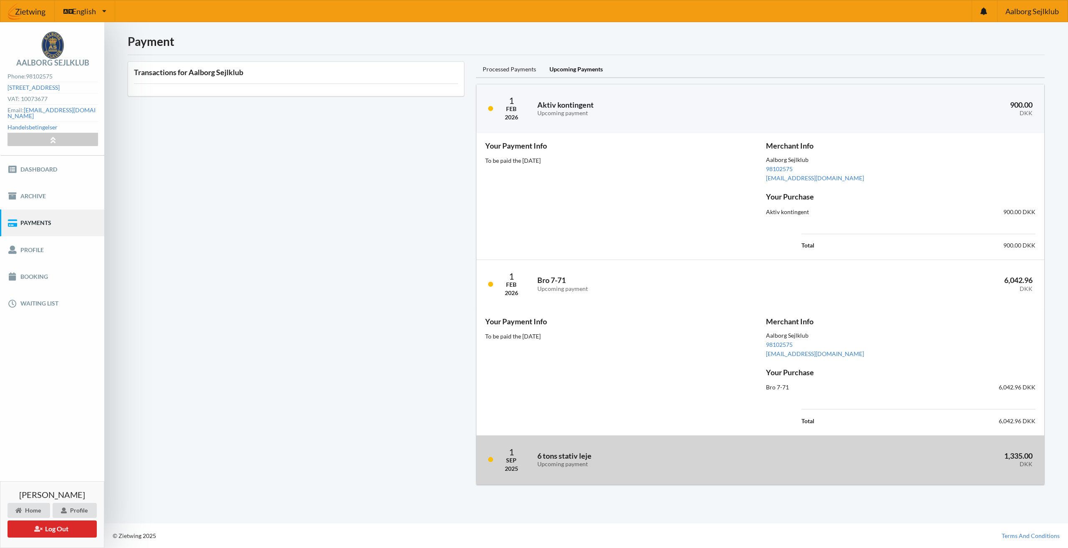
click at [629, 459] on h3 "6 tons stativ leje Upcoming payment" at bounding box center [664, 459] width 255 height 17
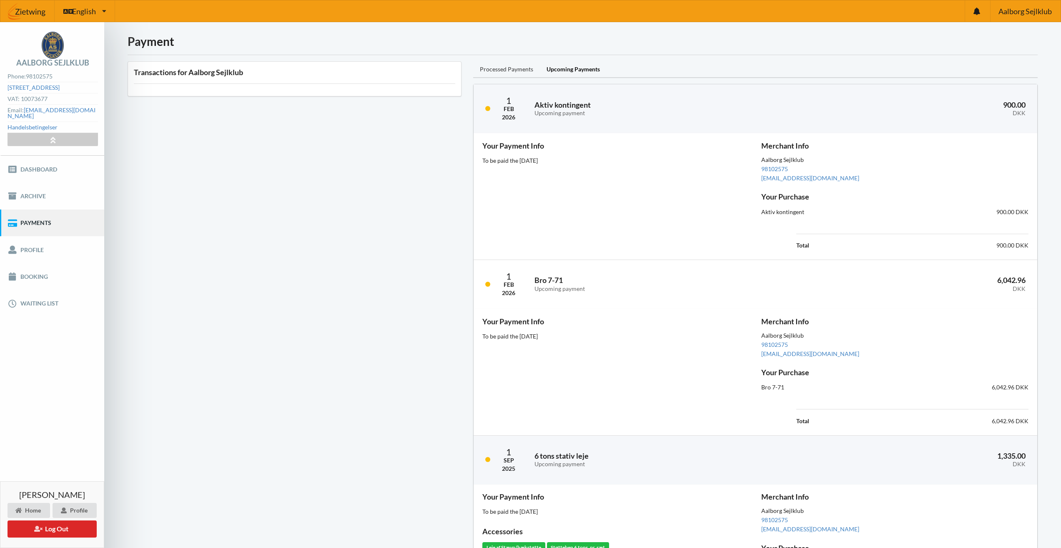
click at [519, 70] on div "Processed Payments" at bounding box center [506, 69] width 67 height 17
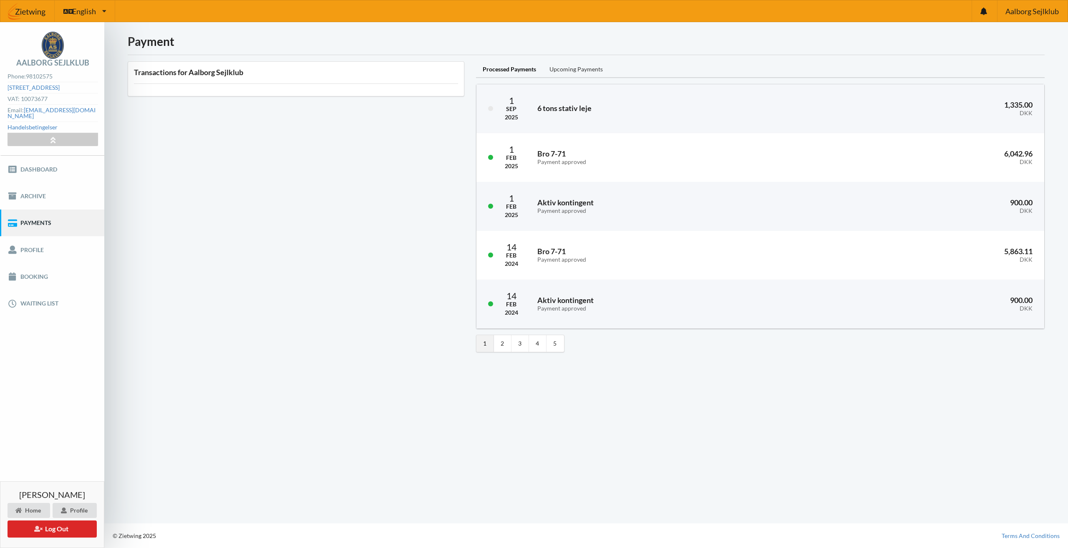
click at [576, 66] on div "Upcoming Payments" at bounding box center [576, 69] width 67 height 17
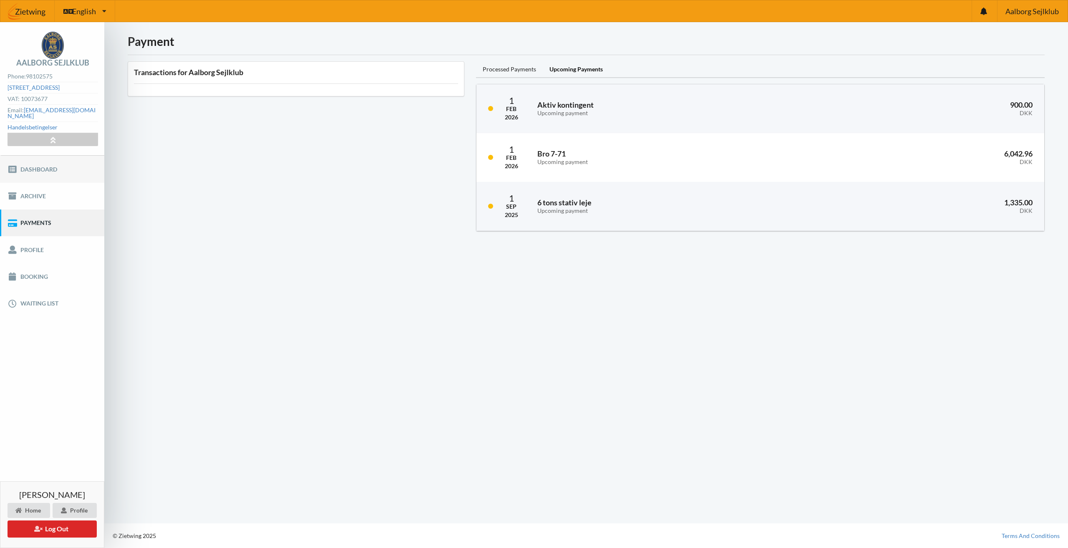
click at [45, 163] on link "Dashboard" at bounding box center [52, 169] width 104 height 27
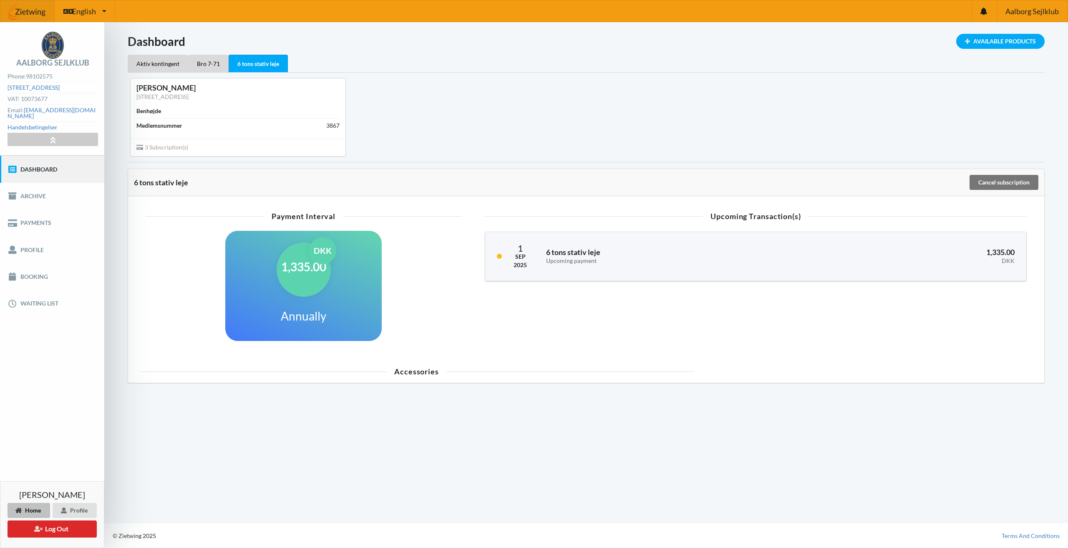
click at [302, 273] on h1 "1,335.00" at bounding box center [303, 266] width 45 height 15
click at [323, 254] on div "DKK" at bounding box center [322, 250] width 27 height 27
click at [164, 150] on span "3 Subscription(s)" at bounding box center [162, 146] width 52 height 7
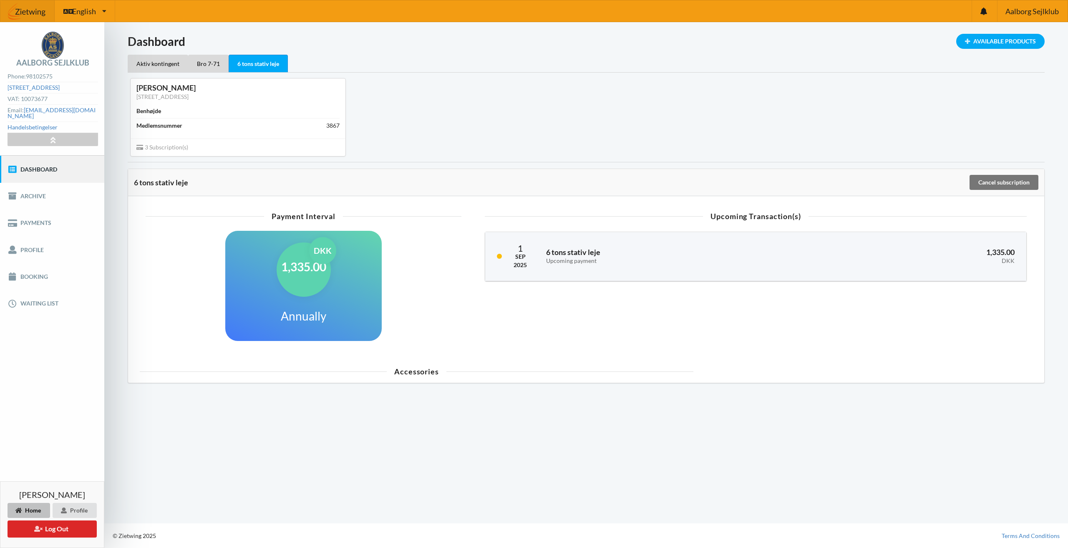
click at [164, 150] on span "3 Subscription(s)" at bounding box center [162, 146] width 52 height 7
click at [141, 148] on icon at bounding box center [139, 146] width 7 height 6
click at [172, 124] on div "Medlemsnummer" at bounding box center [159, 125] width 46 height 8
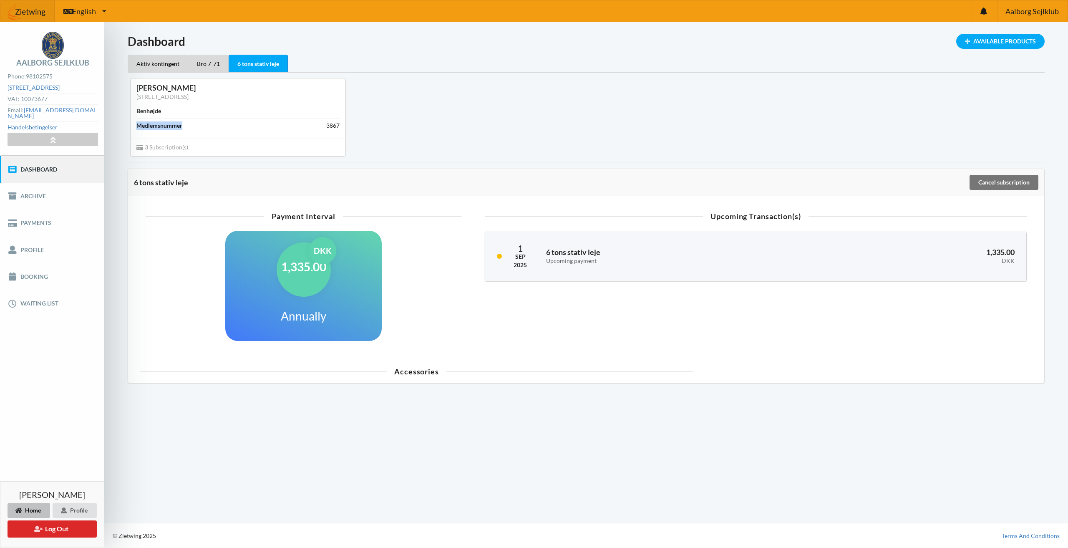
click at [172, 124] on div "Medlemsnummer" at bounding box center [159, 125] width 46 height 8
click at [202, 67] on div "Bro 7-71" at bounding box center [208, 64] width 40 height 18
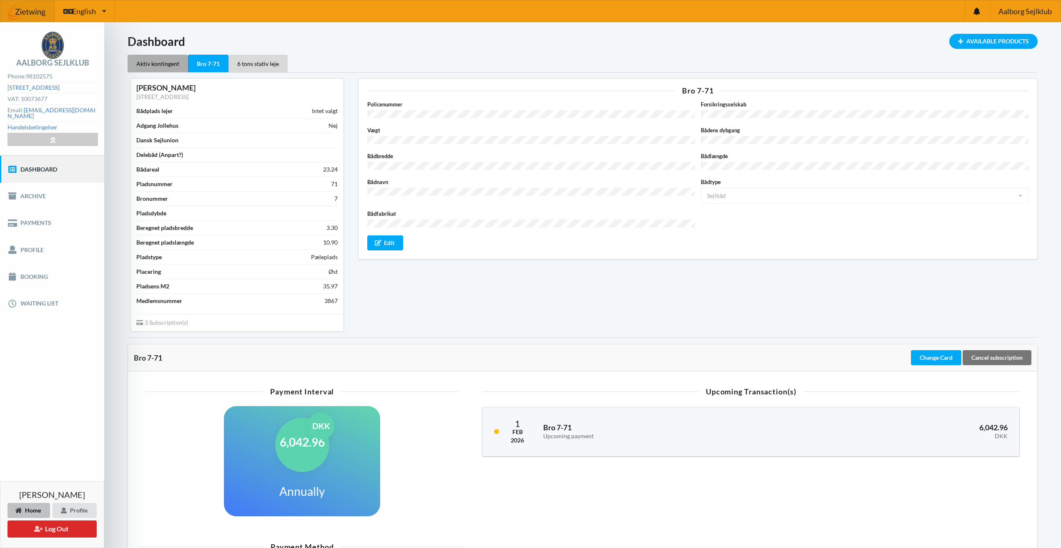
click at [165, 63] on div "Aktiv kontingent" at bounding box center [158, 64] width 60 height 18
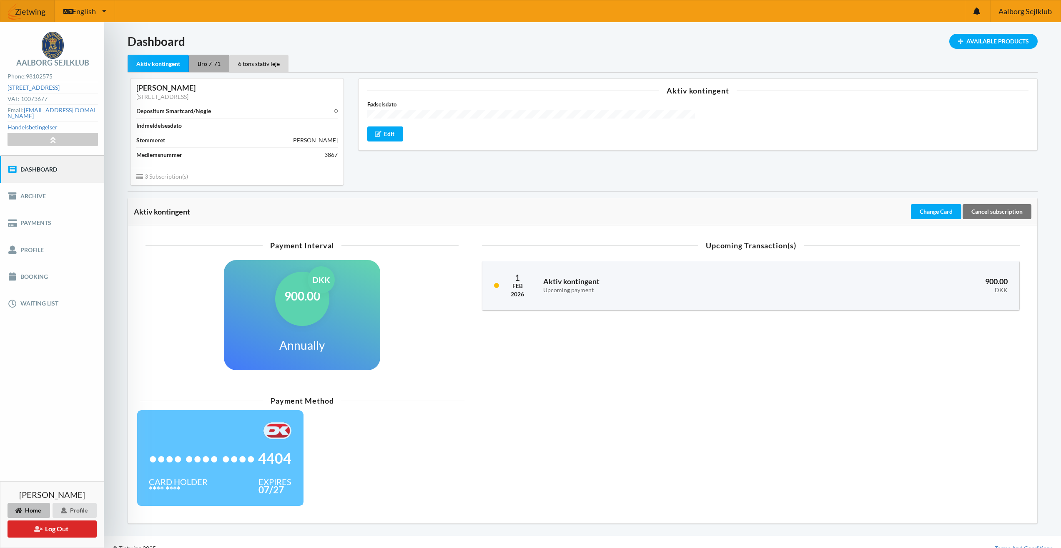
click at [220, 63] on div "Bro 7-71" at bounding box center [209, 64] width 40 height 18
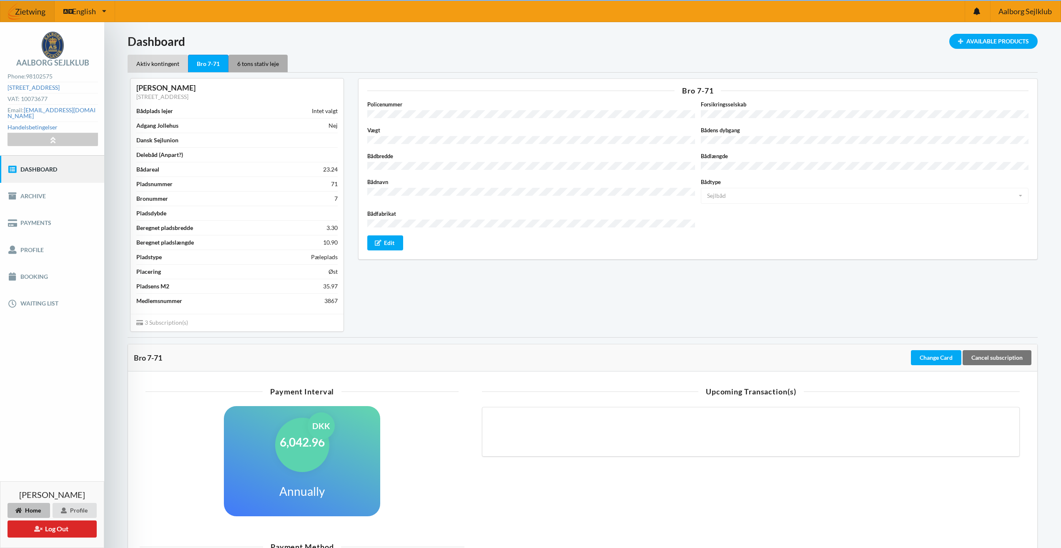
click at [272, 63] on div "6 tons stativ leje" at bounding box center [258, 64] width 59 height 18
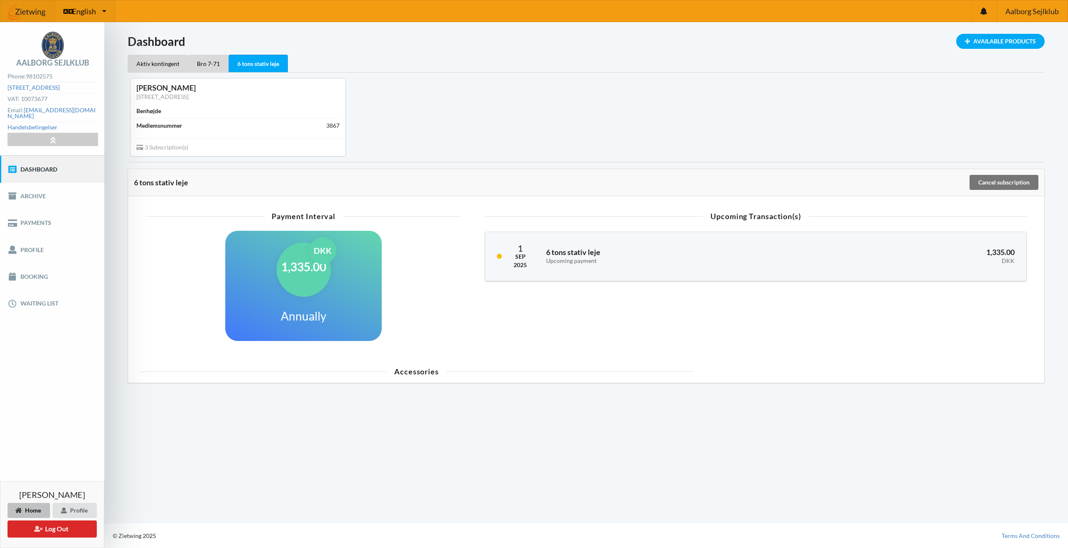
click at [103, 12] on icon at bounding box center [104, 11] width 4 height 6
click at [976, 12] on div at bounding box center [983, 10] width 25 height 21
click at [85, 8] on span "English" at bounding box center [84, 12] width 24 height 8
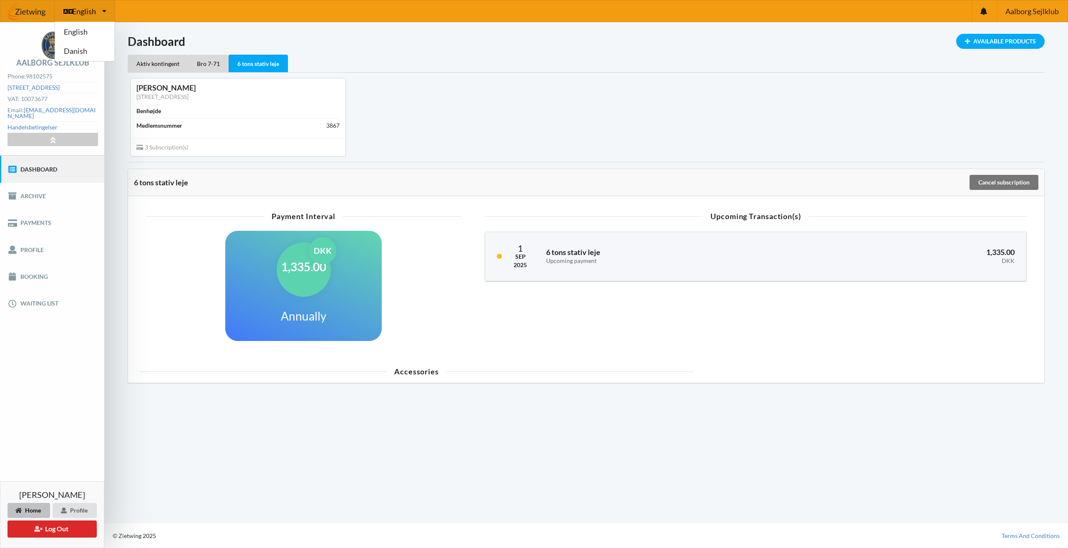
click at [85, 8] on span "English" at bounding box center [84, 12] width 24 height 8
click at [70, 9] on icon at bounding box center [67, 12] width 9 height 8
click at [76, 47] on link "Danish" at bounding box center [84, 51] width 59 height 19
click at [423, 373] on div "Tilbehør" at bounding box center [416, 371] width 553 height 8
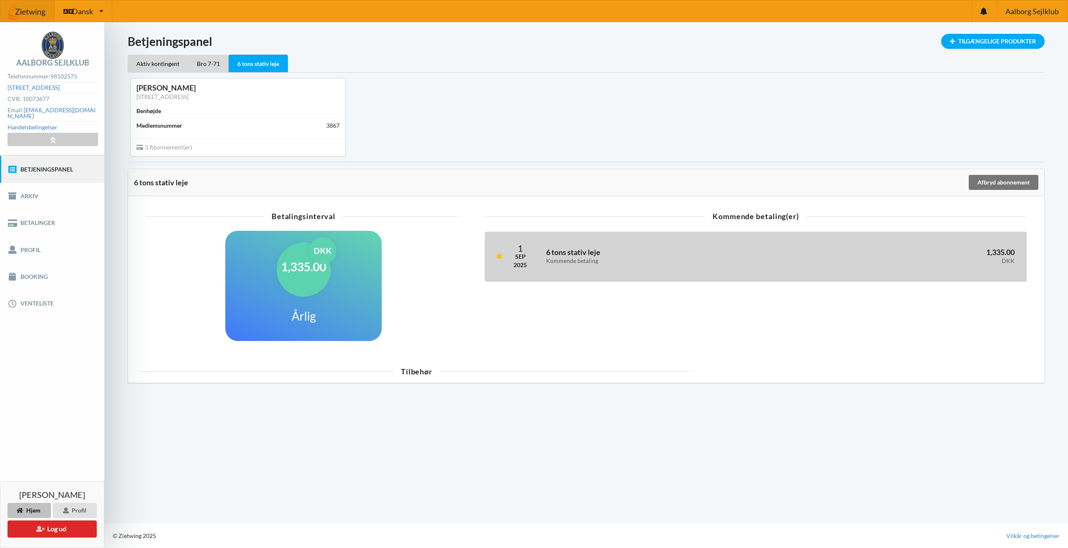
click at [570, 264] on div "Kommende betaling" at bounding box center [666, 260] width 241 height 7
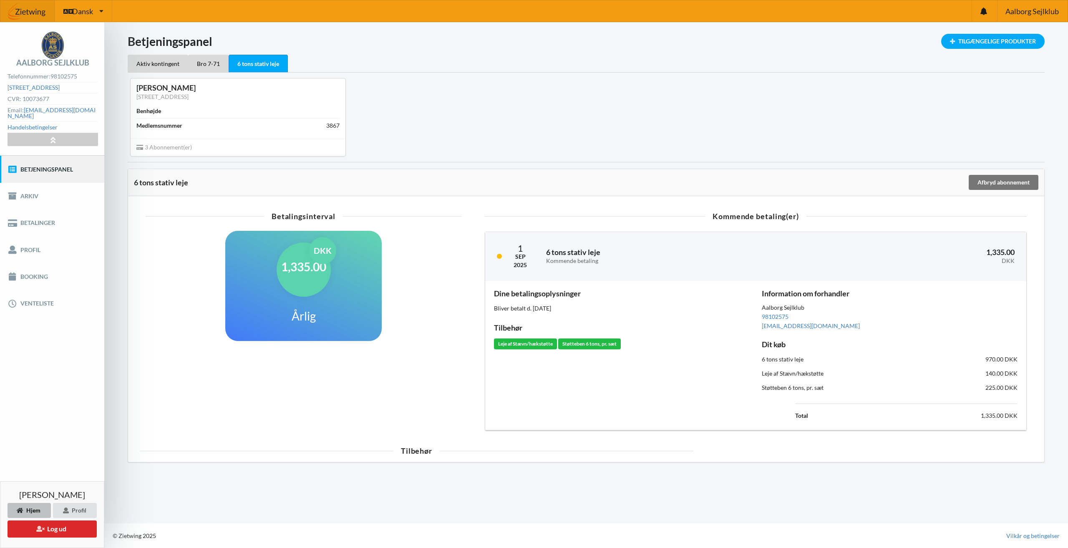
click at [538, 309] on div "Bliver betalt d. [DATE]" at bounding box center [622, 308] width 256 height 8
click at [246, 282] on div "1,335.00 DKK Årlig" at bounding box center [303, 286] width 156 height 110
click at [315, 346] on div "1,335.00 DKK Årlig" at bounding box center [304, 286] width 322 height 121
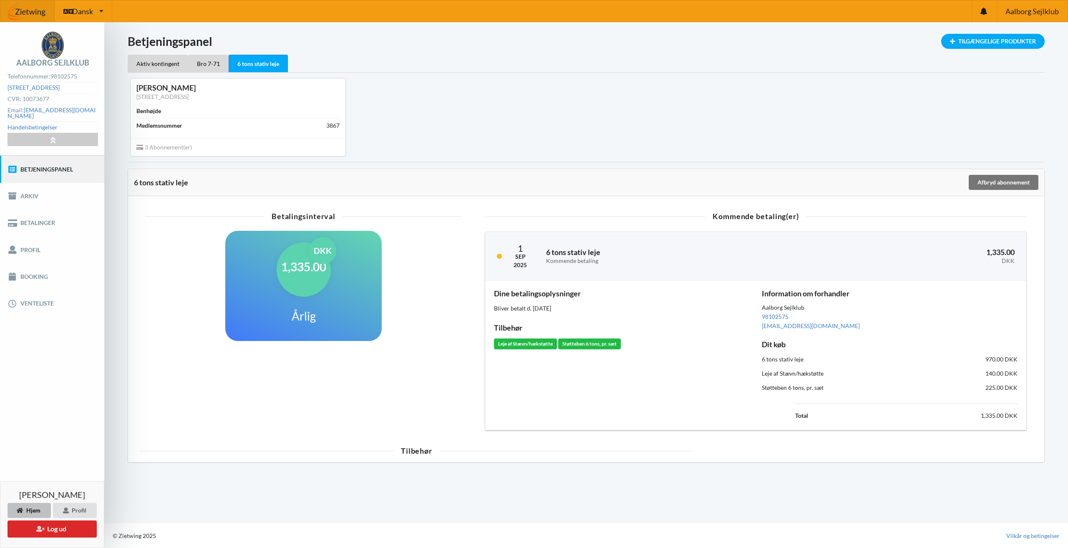
click at [315, 346] on div "1,335.00 DKK Årlig" at bounding box center [304, 286] width 322 height 121
click at [303, 234] on div "1,335.00 DKK Årlig" at bounding box center [303, 286] width 156 height 110
click at [183, 186] on div "6 tons stativ leje" at bounding box center [550, 182] width 833 height 8
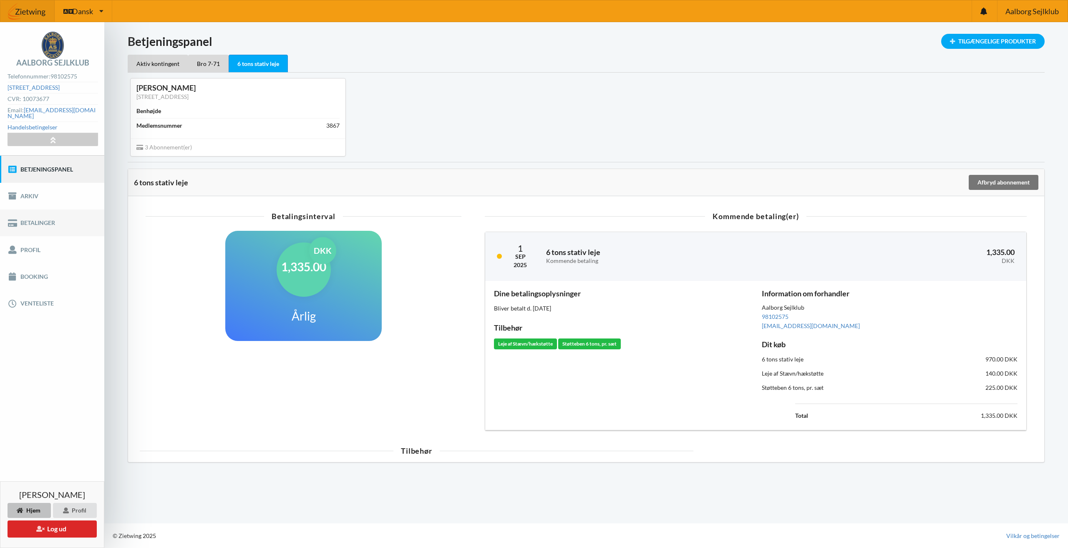
click at [49, 219] on link "Betalinger" at bounding box center [52, 222] width 104 height 27
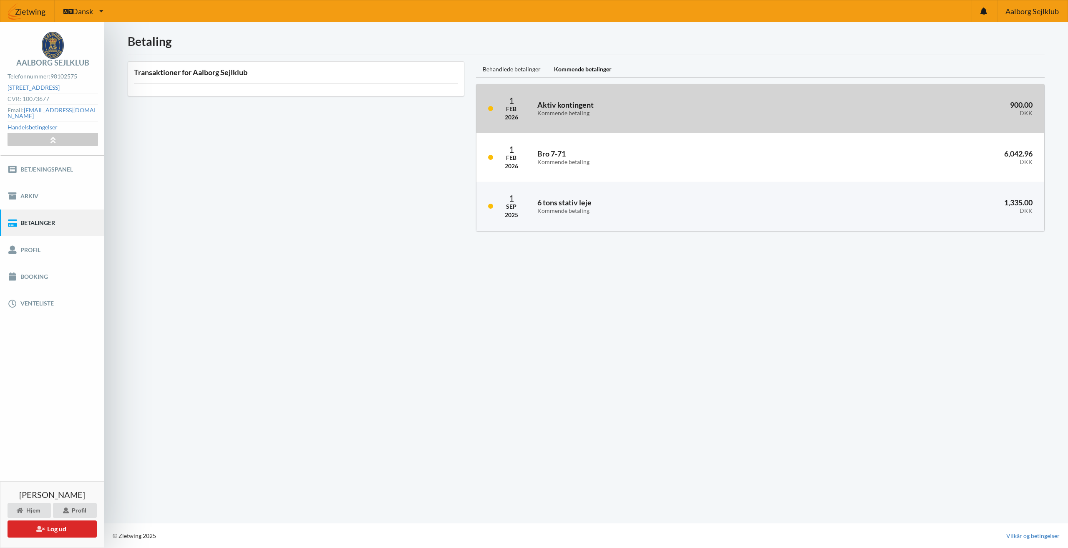
click at [629, 115] on div "Kommende betaling" at bounding box center [666, 113] width 259 height 7
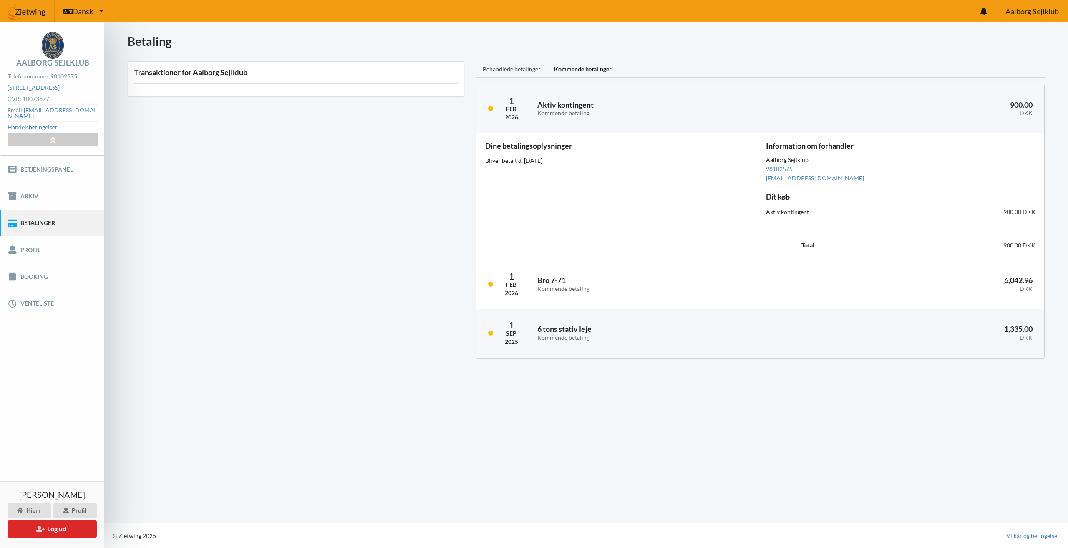
click at [505, 74] on div "Behandlede betalinger" at bounding box center [511, 69] width 71 height 17
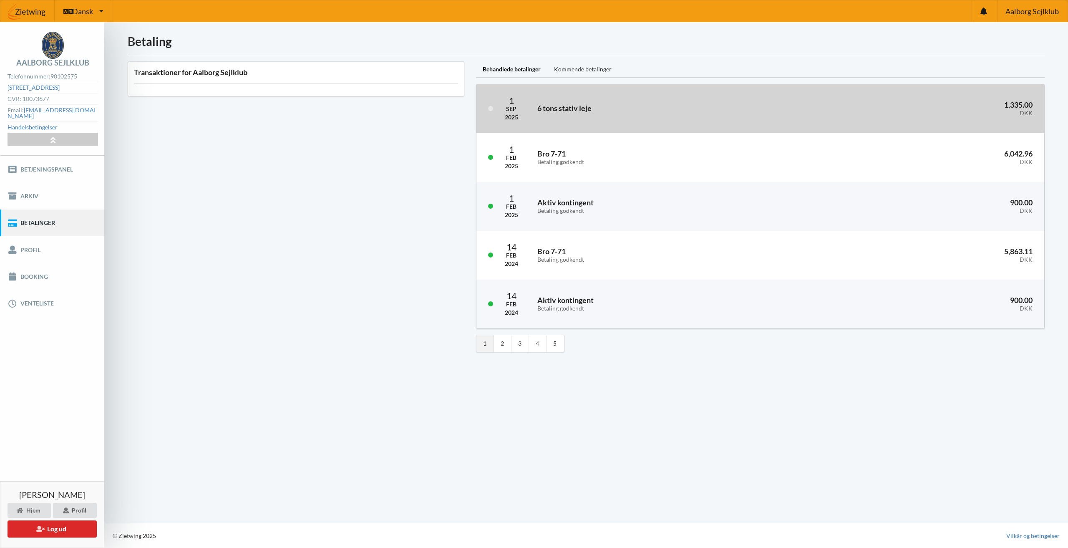
click at [610, 96] on div "[DATE] 6 tons stativ leje 1,335.00 DKK" at bounding box center [760, 108] width 568 height 49
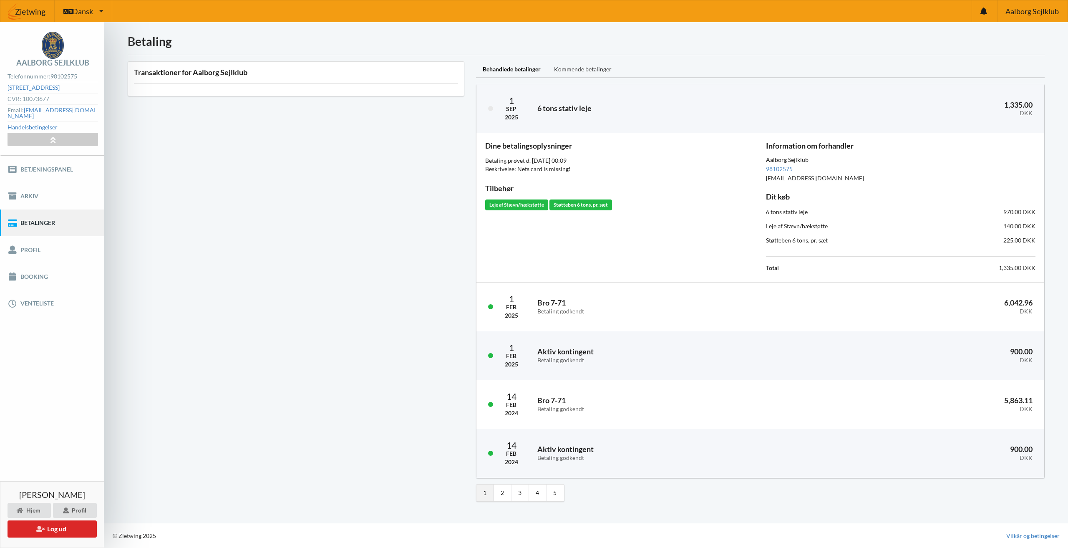
click at [581, 74] on div "Kommende betalinger" at bounding box center [582, 69] width 71 height 17
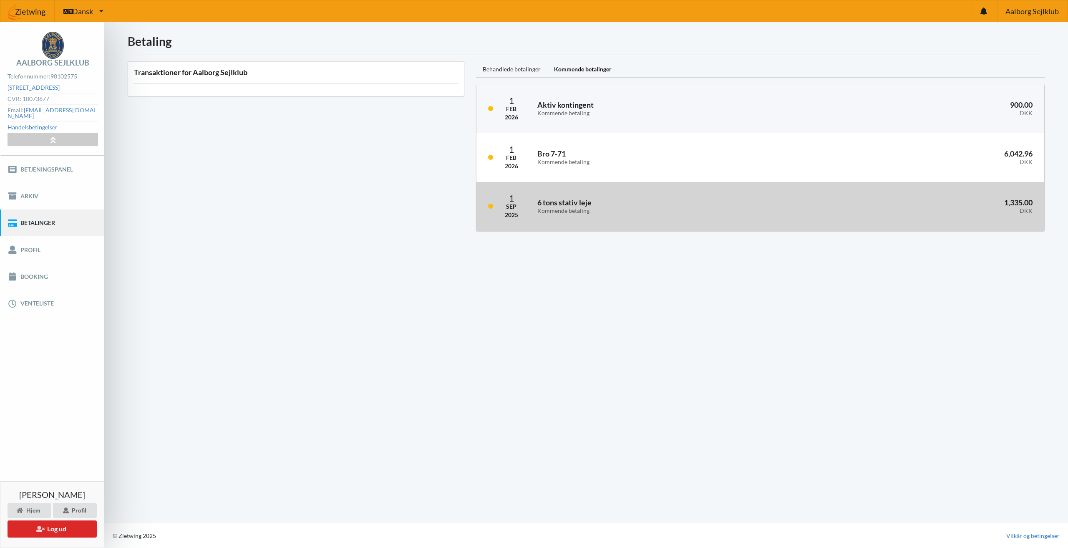
click at [600, 204] on h3 "6 tons stativ leje Kommende betaling" at bounding box center [664, 206] width 255 height 17
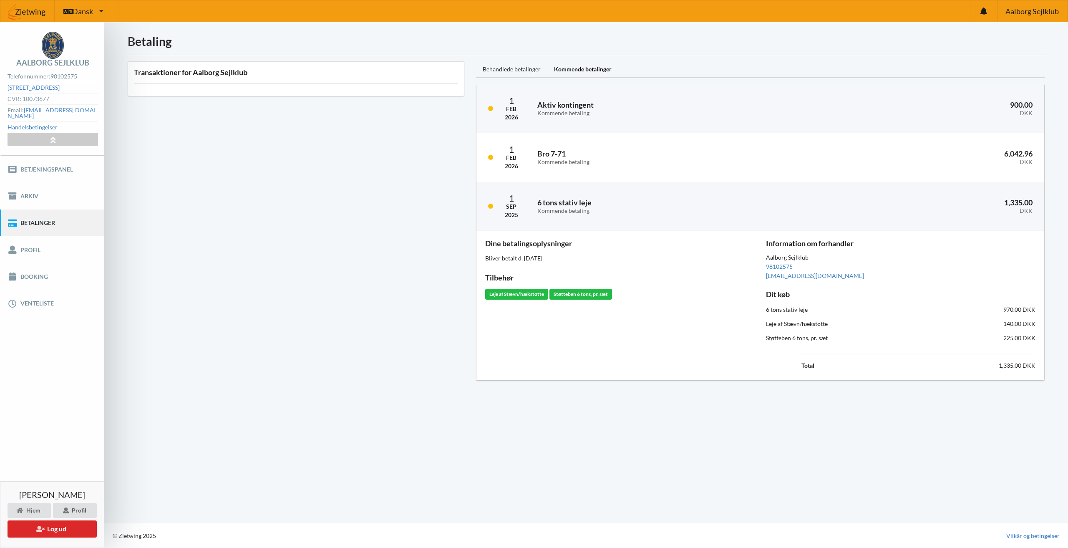
click at [522, 294] on div "Leje af Stævn/hækstøtte" at bounding box center [516, 294] width 63 height 11
click at [579, 292] on div "Støtteben 6 tons, pr. sæt" at bounding box center [580, 294] width 63 height 11
click at [624, 326] on div "Dine betalingsoplysninger Bliver betalt d. [DATE] Tilbehør Leje af Stævn/hækstø…" at bounding box center [619, 305] width 281 height 143
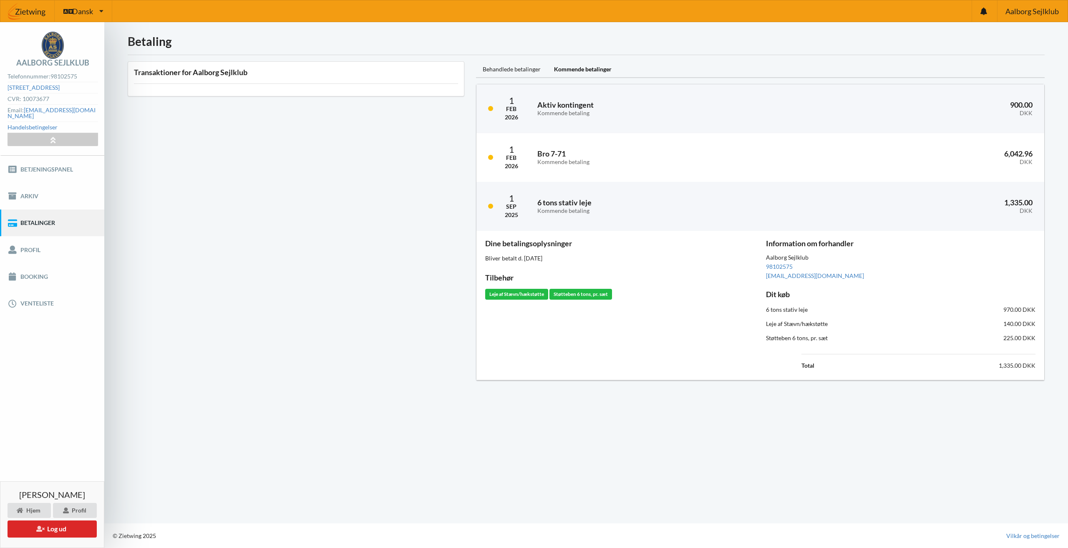
click at [686, 338] on div "Dine betalingsoplysninger Bliver betalt d. [DATE] Tilbehør Leje af Stævn/hækstø…" at bounding box center [619, 305] width 281 height 143
click at [797, 308] on div "6 tons stativ leje" at bounding box center [830, 309] width 141 height 20
click at [492, 74] on div "Behandlede betalinger" at bounding box center [511, 69] width 71 height 17
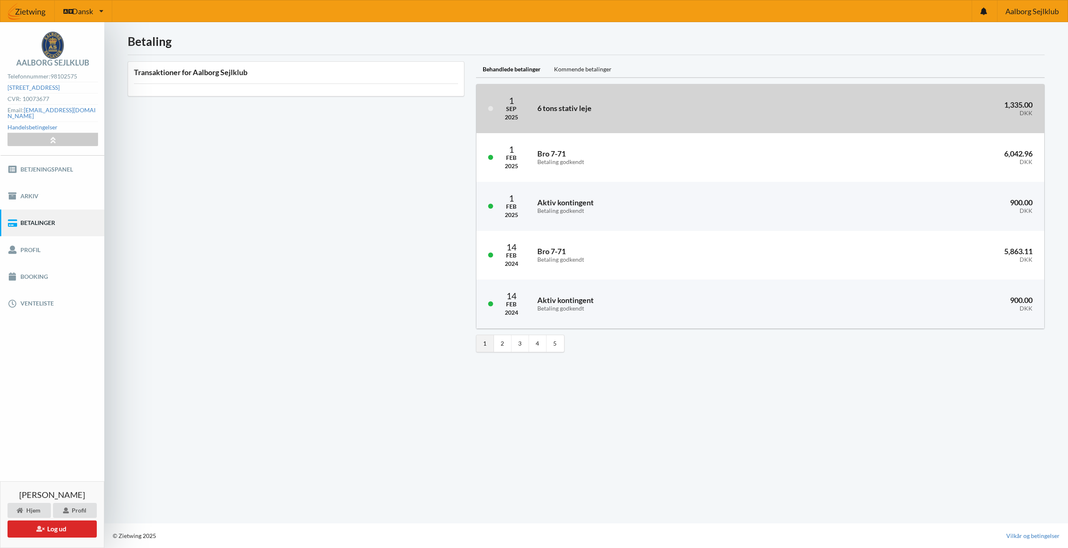
click at [529, 112] on div "[DATE] 6 tons stativ leje 1,335.00 DKK" at bounding box center [760, 108] width 568 height 49
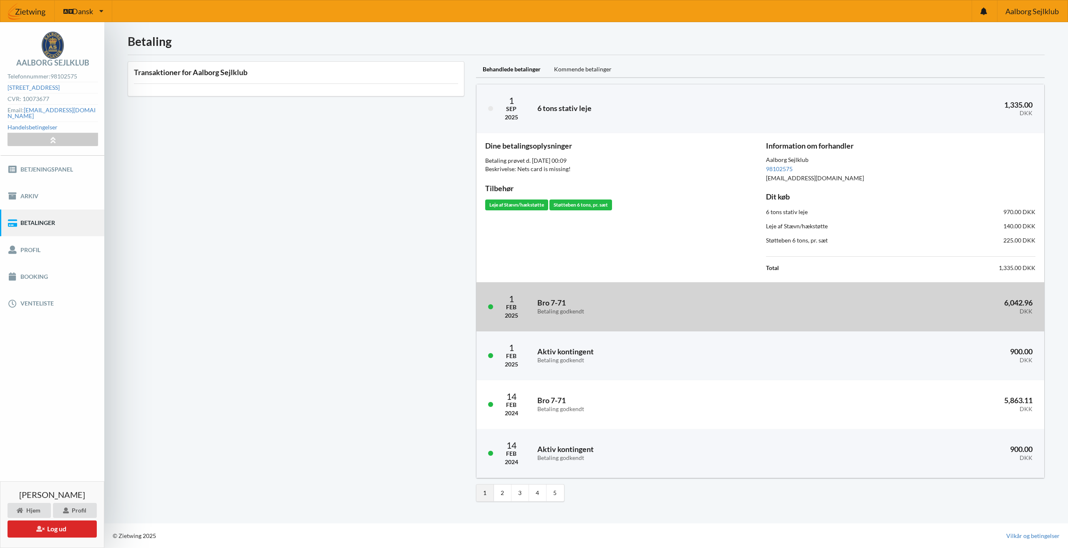
click at [644, 303] on h3 "Bro 7-71 Betaling godkendt" at bounding box center [662, 306] width 251 height 17
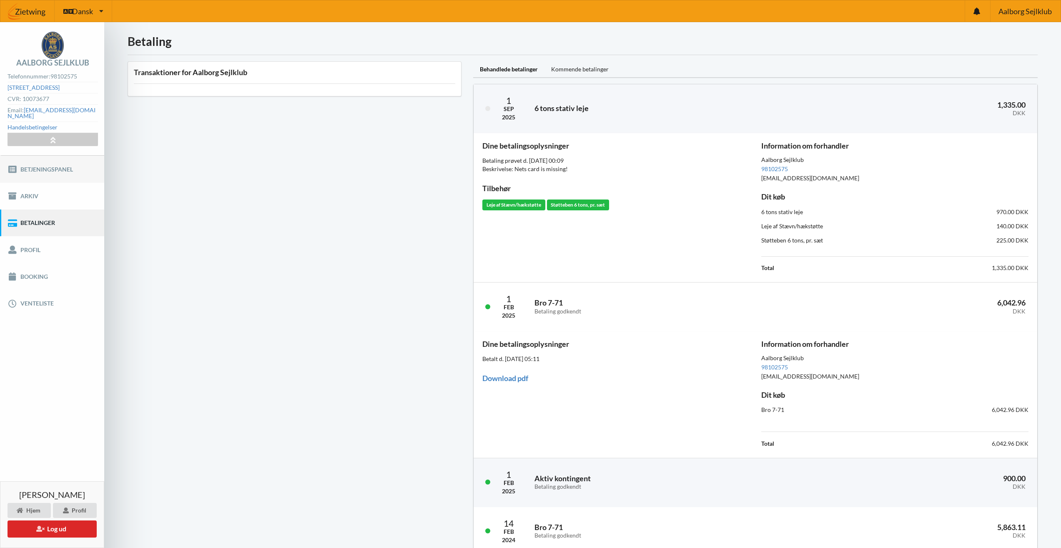
click at [60, 165] on link "Betjeningspanel" at bounding box center [52, 169] width 104 height 27
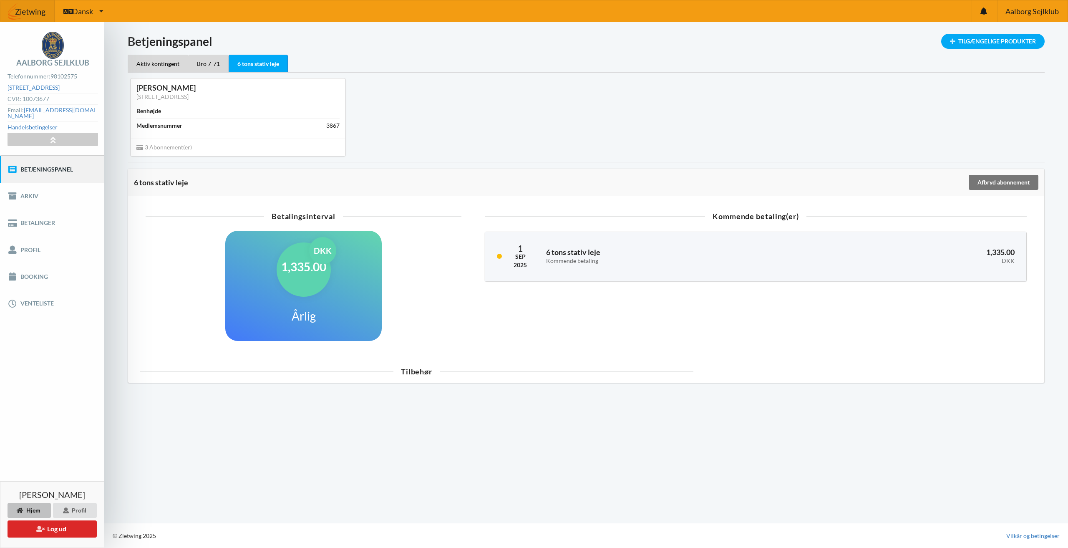
click at [331, 252] on div "DKK" at bounding box center [322, 250] width 27 height 27
drag, startPoint x: 283, startPoint y: 267, endPoint x: 373, endPoint y: 272, distance: 89.8
click at [372, 272] on div "1,335.00 DKK Årlig" at bounding box center [303, 286] width 156 height 110
click at [392, 289] on div "1,335.00 DKK Årlig" at bounding box center [304, 286] width 322 height 121
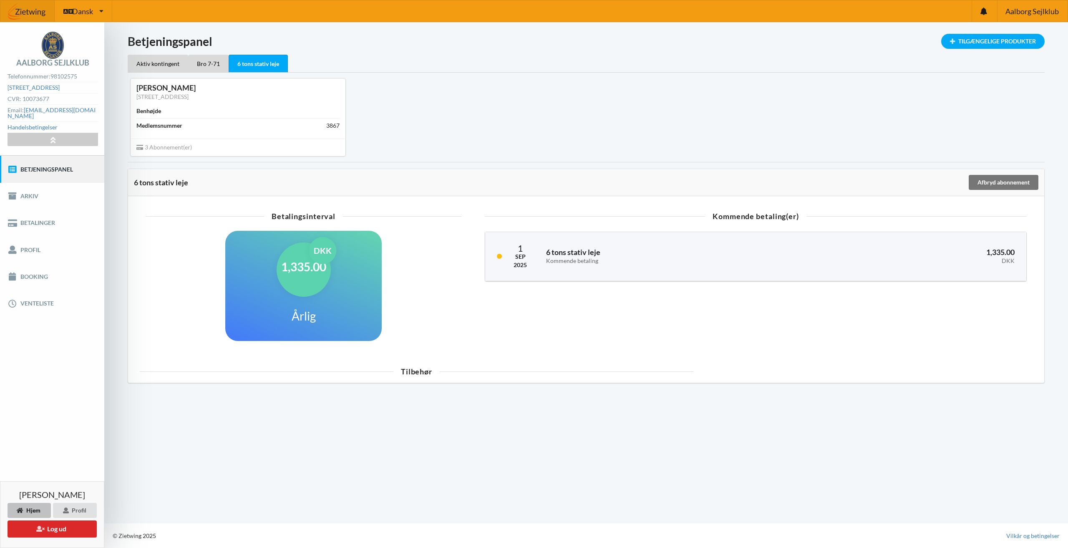
click at [195, 126] on div "Medlemsnummer 3867" at bounding box center [237, 125] width 203 height 15
click at [329, 125] on div "3867" at bounding box center [332, 125] width 13 height 8
click at [310, 151] on div "3 Abonnement(er)" at bounding box center [238, 147] width 215 height 18
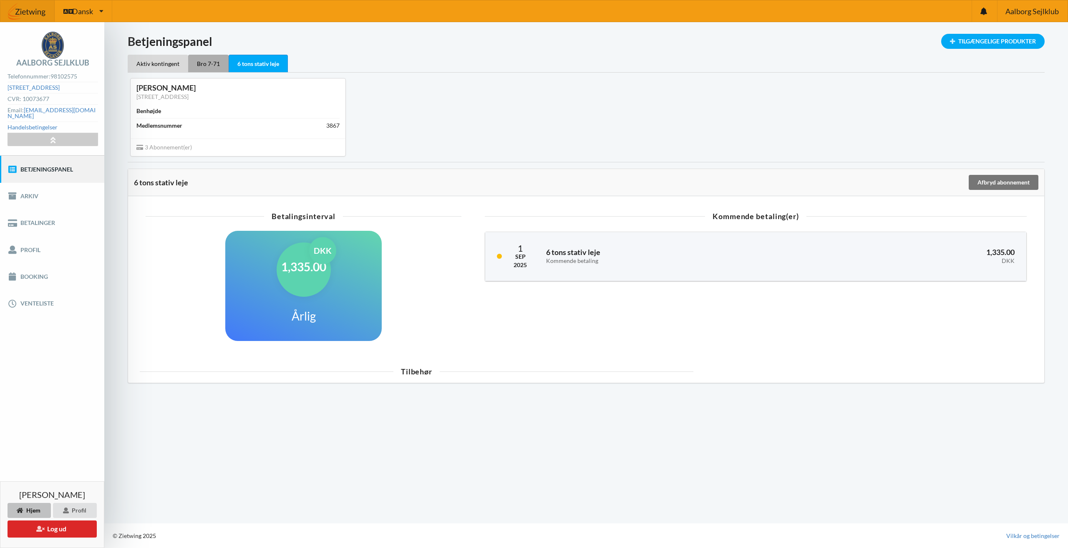
click at [212, 64] on div "Bro 7-71" at bounding box center [208, 64] width 40 height 18
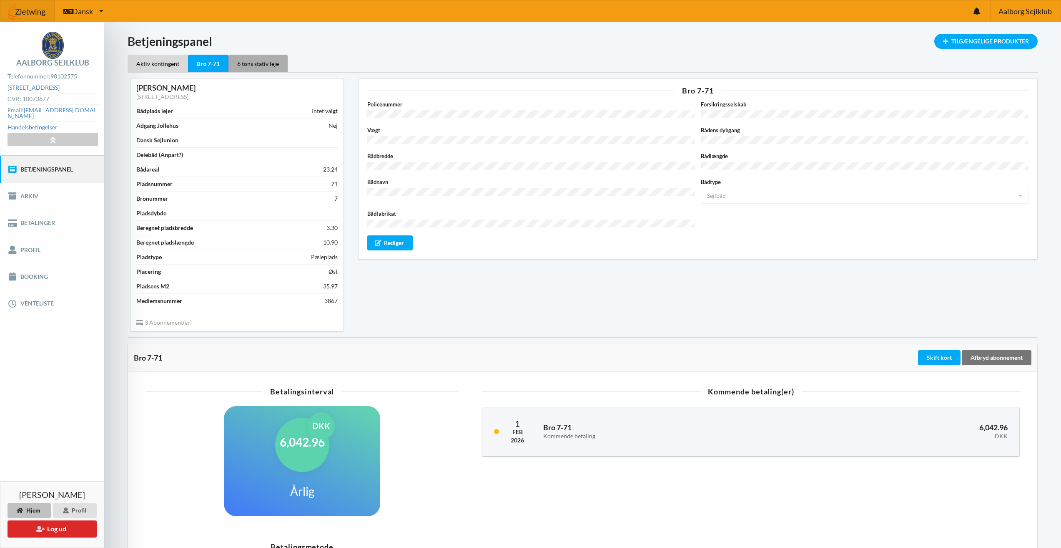
click at [266, 63] on div "6 tons stativ leje" at bounding box center [258, 64] width 59 height 18
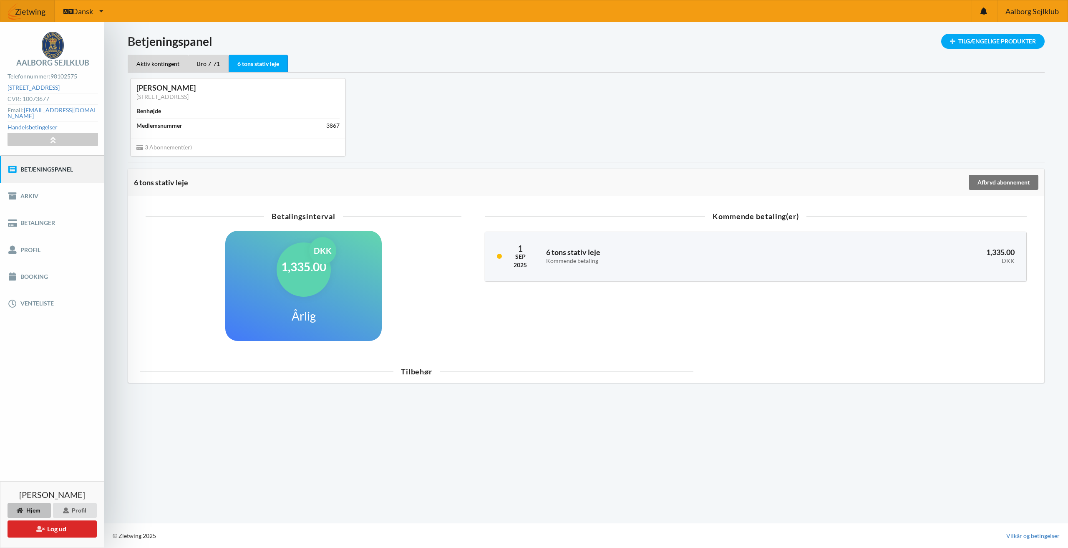
click at [420, 370] on div "Tilbehør" at bounding box center [416, 371] width 553 height 8
click at [420, 369] on div "Tilbehør" at bounding box center [416, 371] width 553 height 8
click at [351, 327] on div "1,335.00 DKK Årlig" at bounding box center [303, 286] width 156 height 110
click at [350, 327] on div "1,335.00 DKK Årlig" at bounding box center [303, 286] width 156 height 110
click at [337, 305] on div "1,335.00 DKK Årlig" at bounding box center [303, 286] width 156 height 110
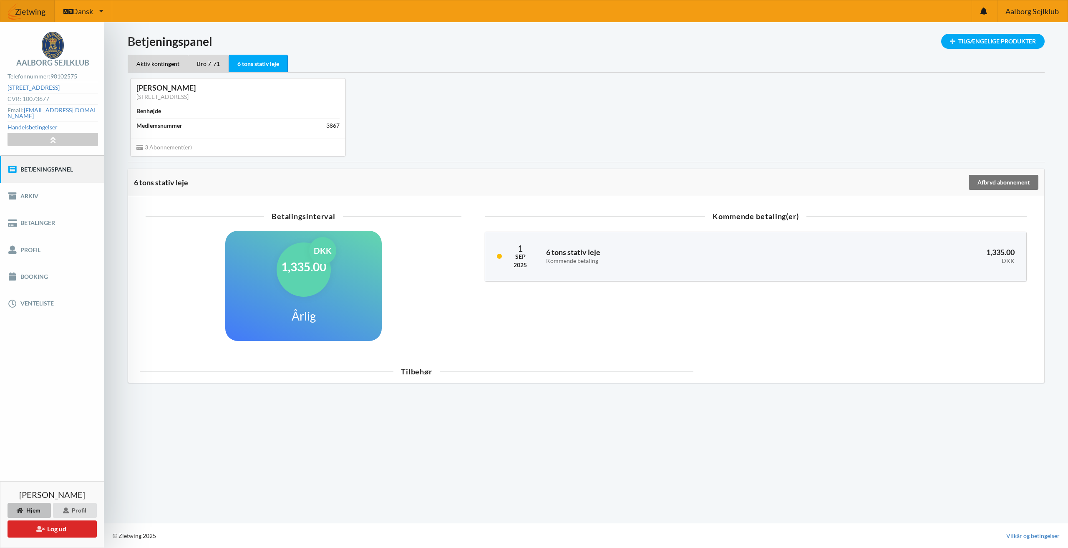
click at [172, 144] on span "3 Abonnement(er)" at bounding box center [163, 146] width 55 height 7
click at [178, 189] on div "6 tons stativ leje Afbryd abonnement" at bounding box center [586, 182] width 916 height 27
click at [53, 142] on div "Aalborg Sejlklub Telefonnummer: 98102575 [STREET_ADDRESS][GEOGRAPHIC_DATA]: 100…" at bounding box center [52, 88] width 104 height 133
click at [53, 139] on div at bounding box center [53, 139] width 90 height 13
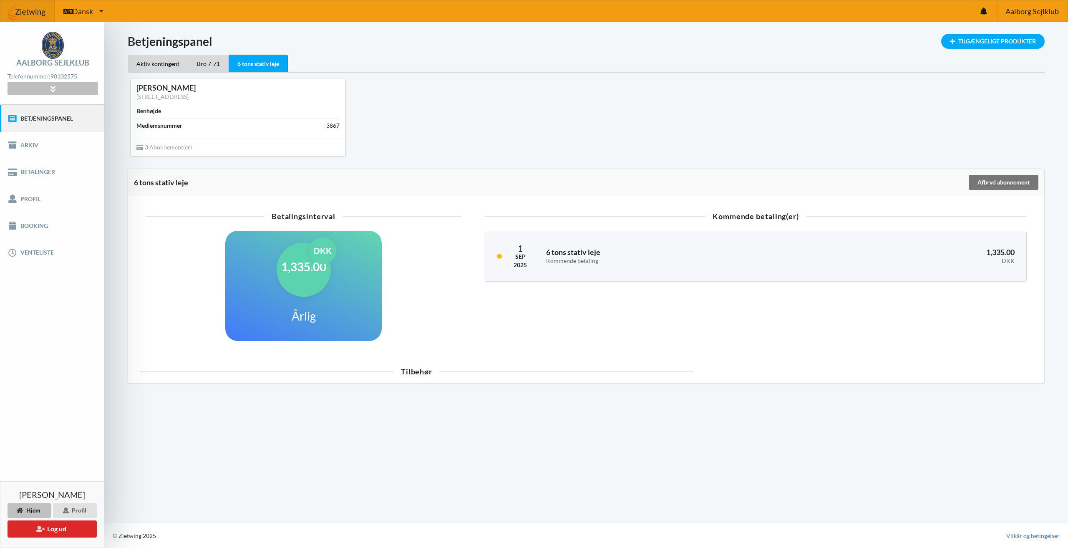
click at [59, 94] on div at bounding box center [53, 88] width 90 height 13
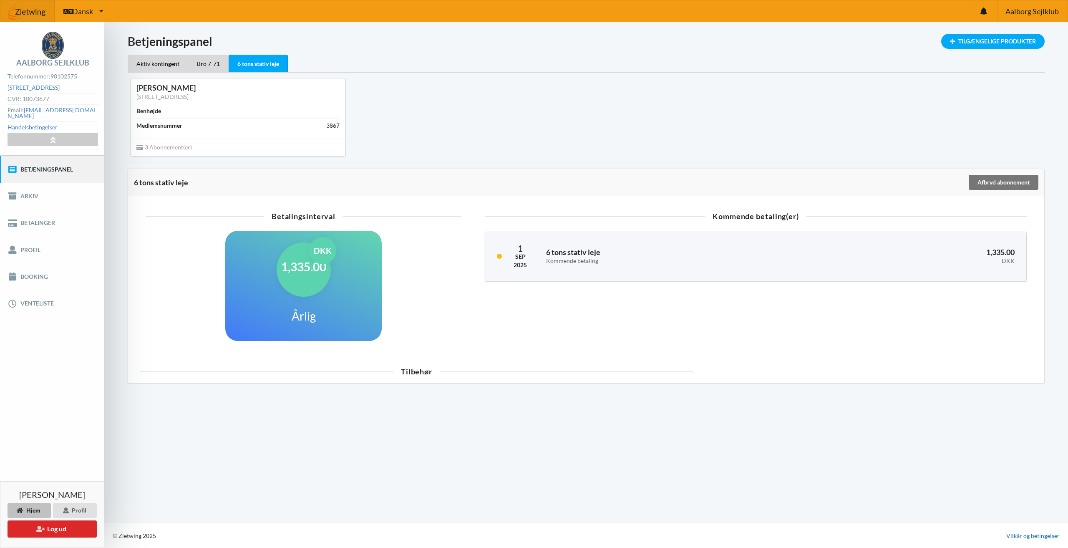
click at [1042, 539] on link "Vilkår og betingelser" at bounding box center [1032, 535] width 53 height 8
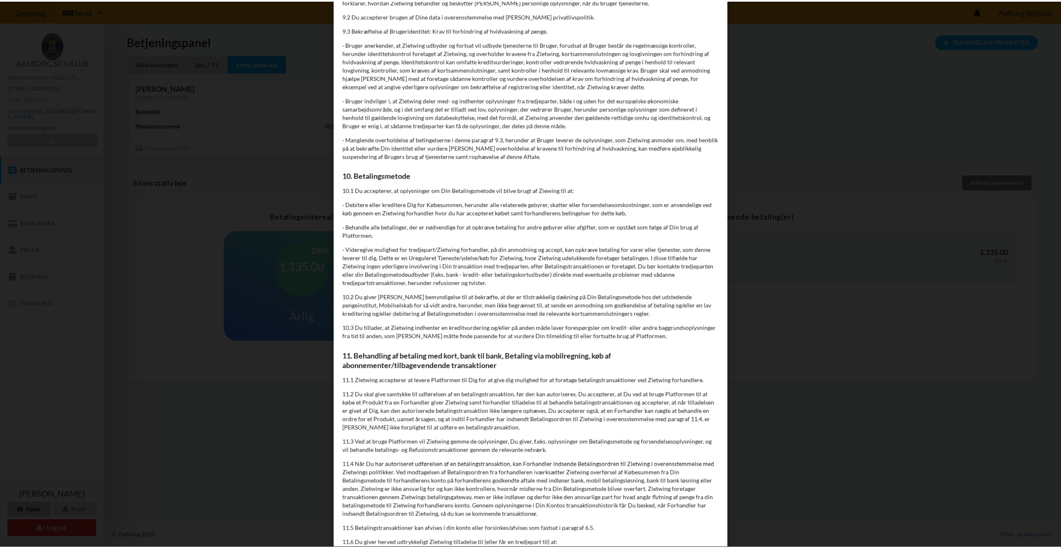
scroll to position [1877, 0]
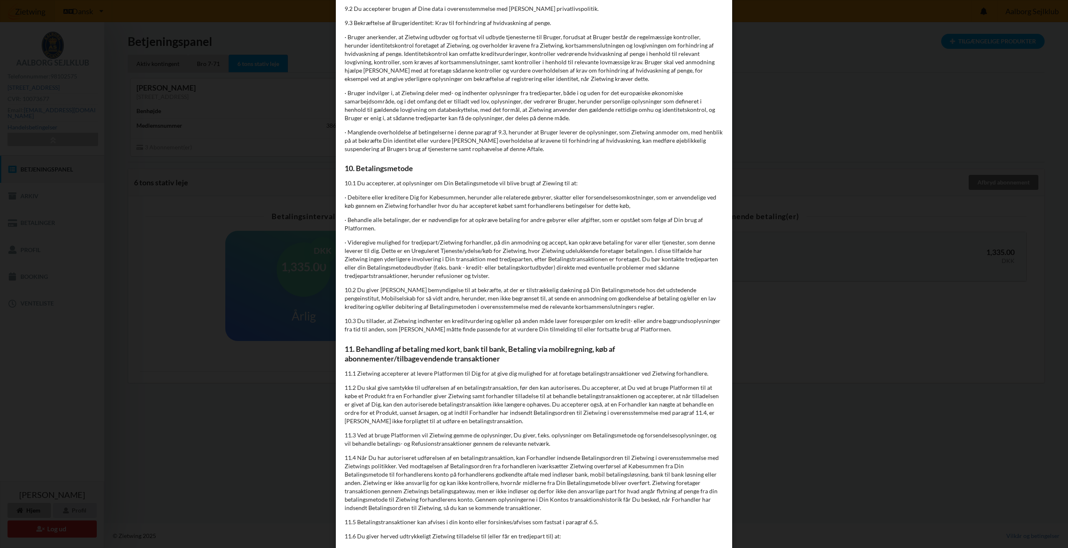
click at [911, 353] on div "Handelsbetingelser Ved at benytte dig af Virksomhedens juridiske navn services …" at bounding box center [534, 274] width 1068 height 548
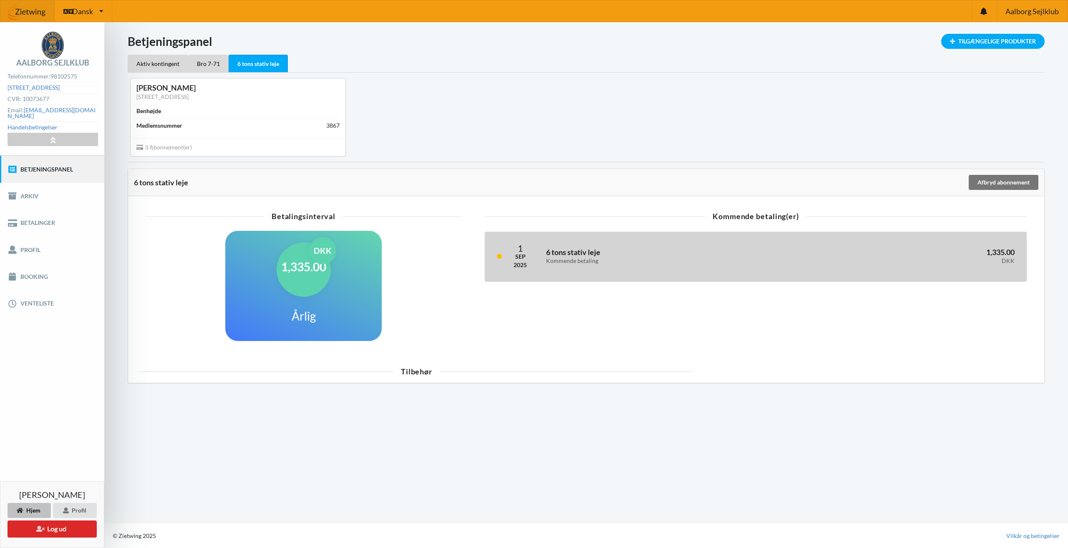
click at [594, 254] on h3 "6 tons stativ leje Kommende betaling" at bounding box center [666, 255] width 241 height 17
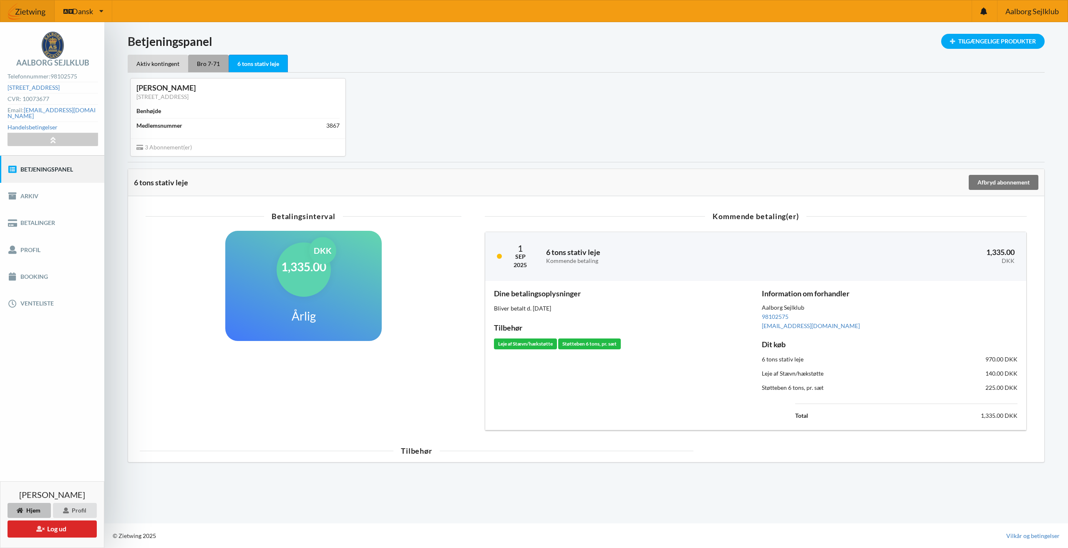
click at [191, 55] on div "Bro 7-71" at bounding box center [208, 64] width 40 height 18
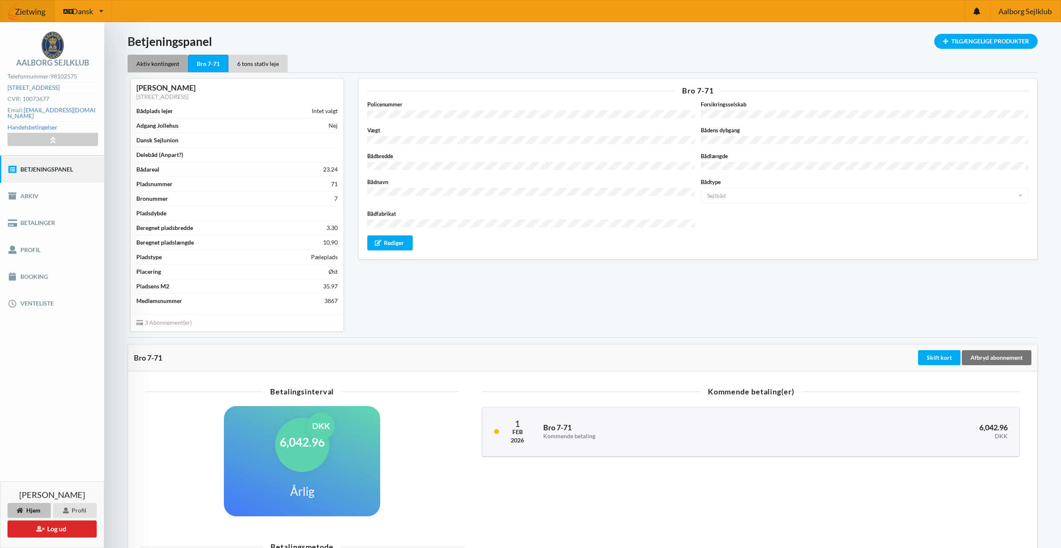
click at [166, 62] on div "Aktiv kontingent" at bounding box center [158, 64] width 60 height 18
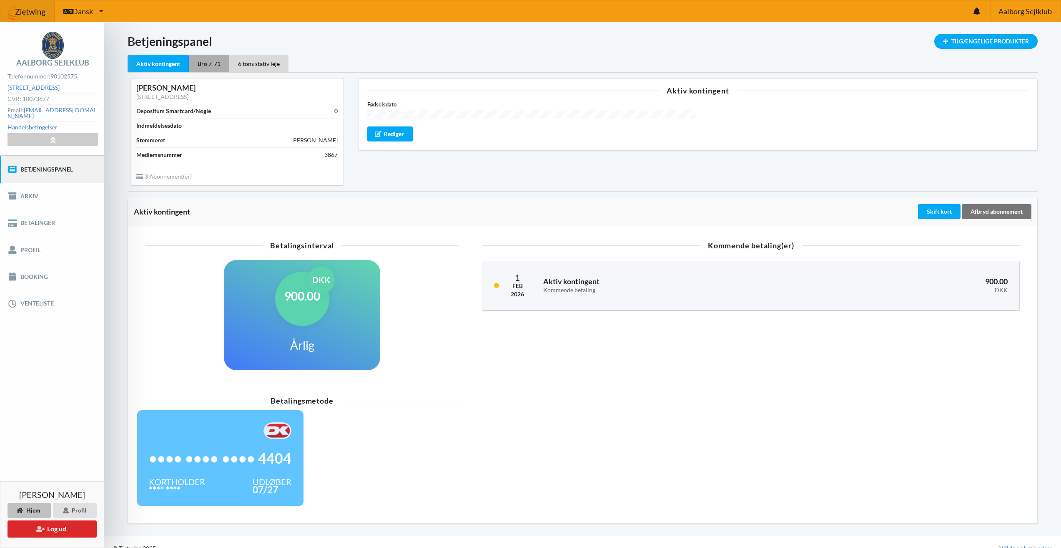
click at [218, 62] on div "Bro 7-71" at bounding box center [209, 64] width 40 height 18
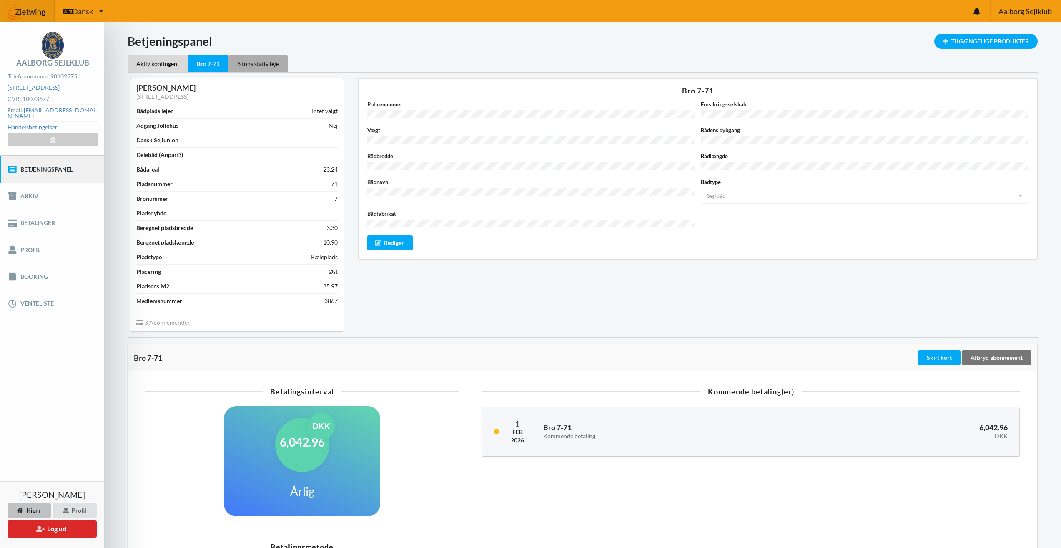
click at [270, 68] on div "6 tons stativ leje" at bounding box center [258, 64] width 59 height 18
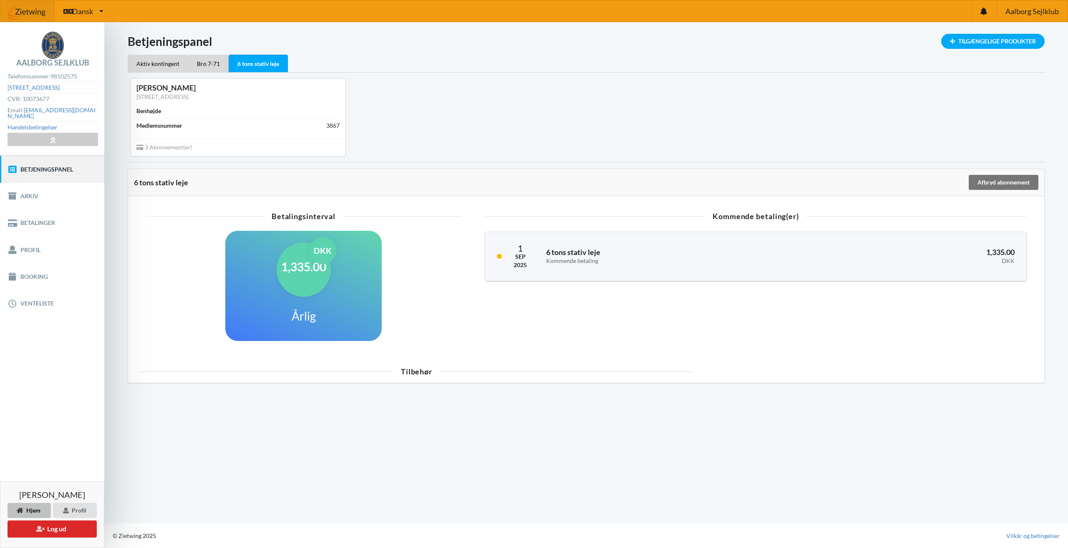
click at [329, 128] on div "3867" at bounding box center [332, 125] width 13 height 8
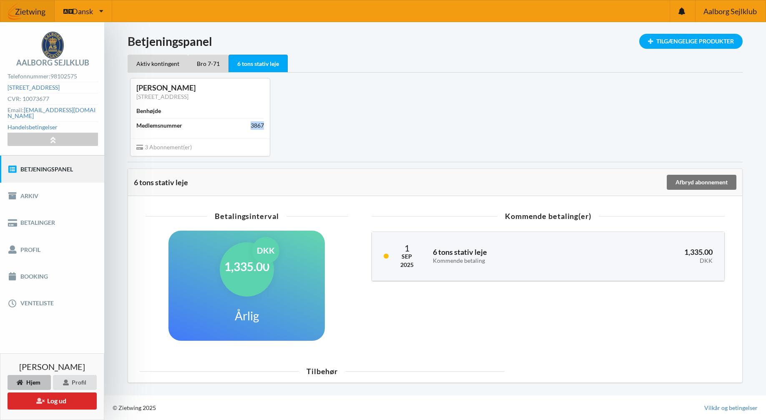
click at [601, 127] on div "[PERSON_NAME] [STREET_ADDRESS] Benhøjde Medlemsnummer 3867 3 Abonnement(er)" at bounding box center [435, 117] width 627 height 89
click at [634, 91] on div "[PERSON_NAME] [STREET_ADDRESS] Benhøjde Medlemsnummer 3867 3 Abonnement(er)" at bounding box center [435, 117] width 627 height 89
click at [209, 60] on div "Bro 7-71" at bounding box center [208, 64] width 40 height 18
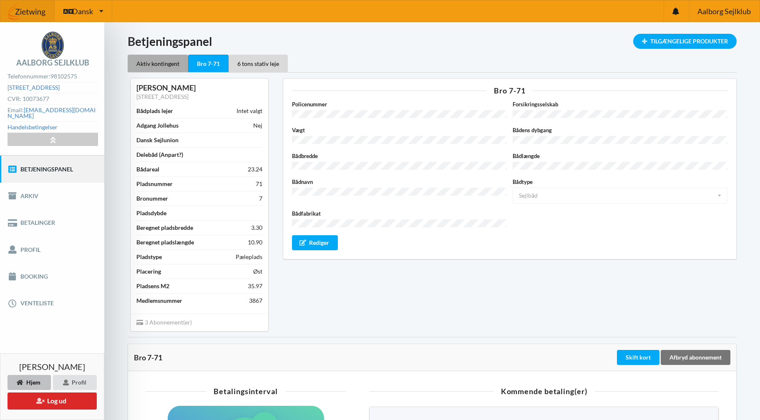
click at [140, 64] on div "Aktiv kontingent" at bounding box center [158, 64] width 60 height 18
